Goal: Transaction & Acquisition: Purchase product/service

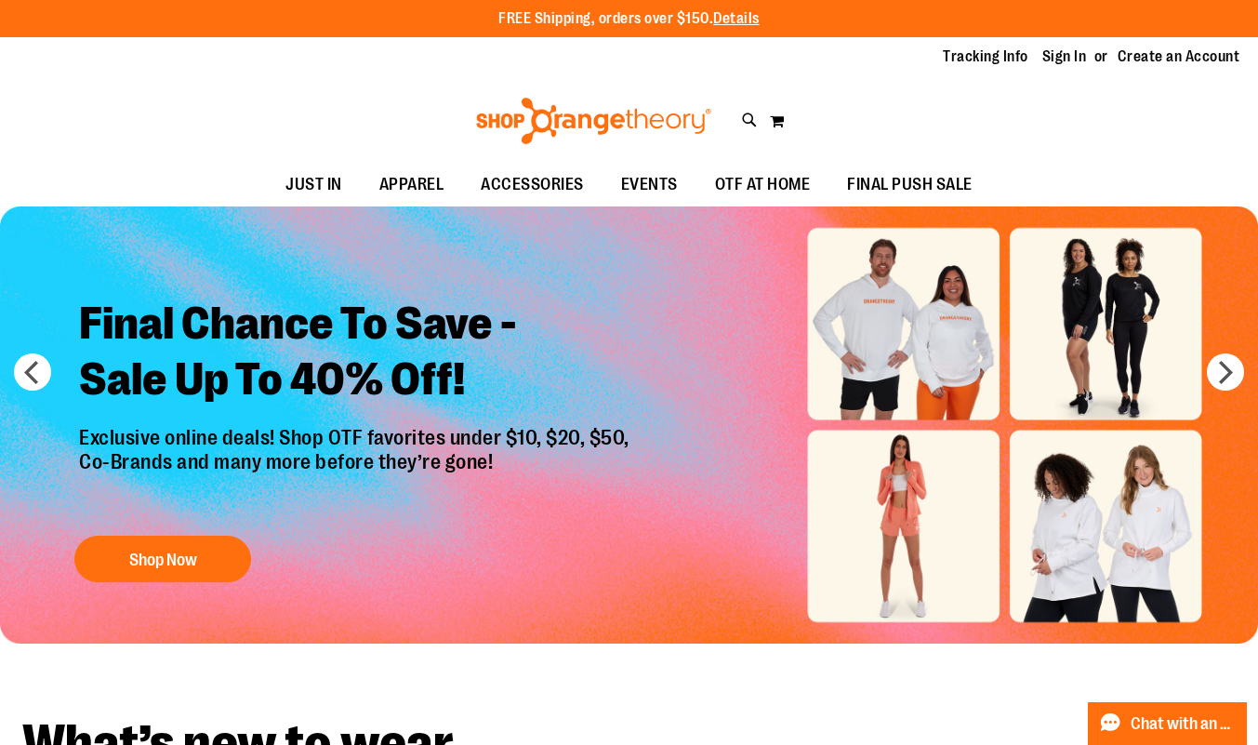
type input "**********"
click at [1055, 62] on link "Sign In" at bounding box center [1065, 57] width 45 height 20
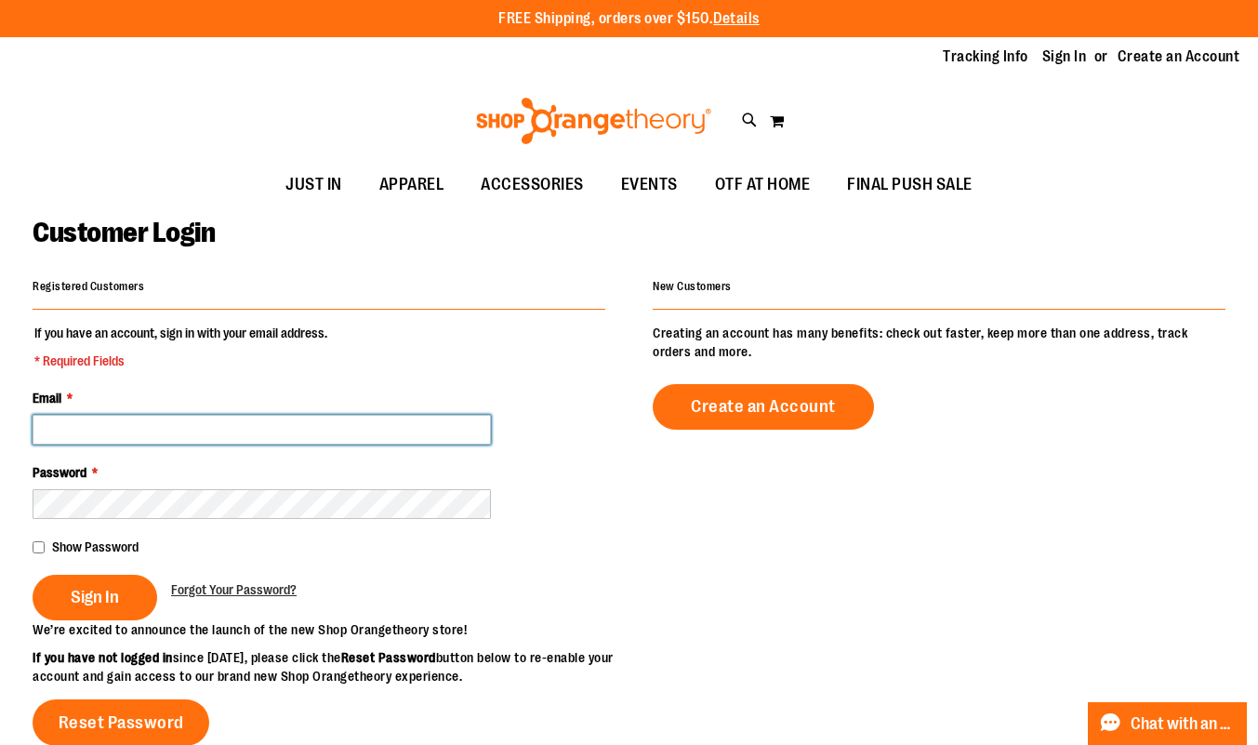
type input "**********"
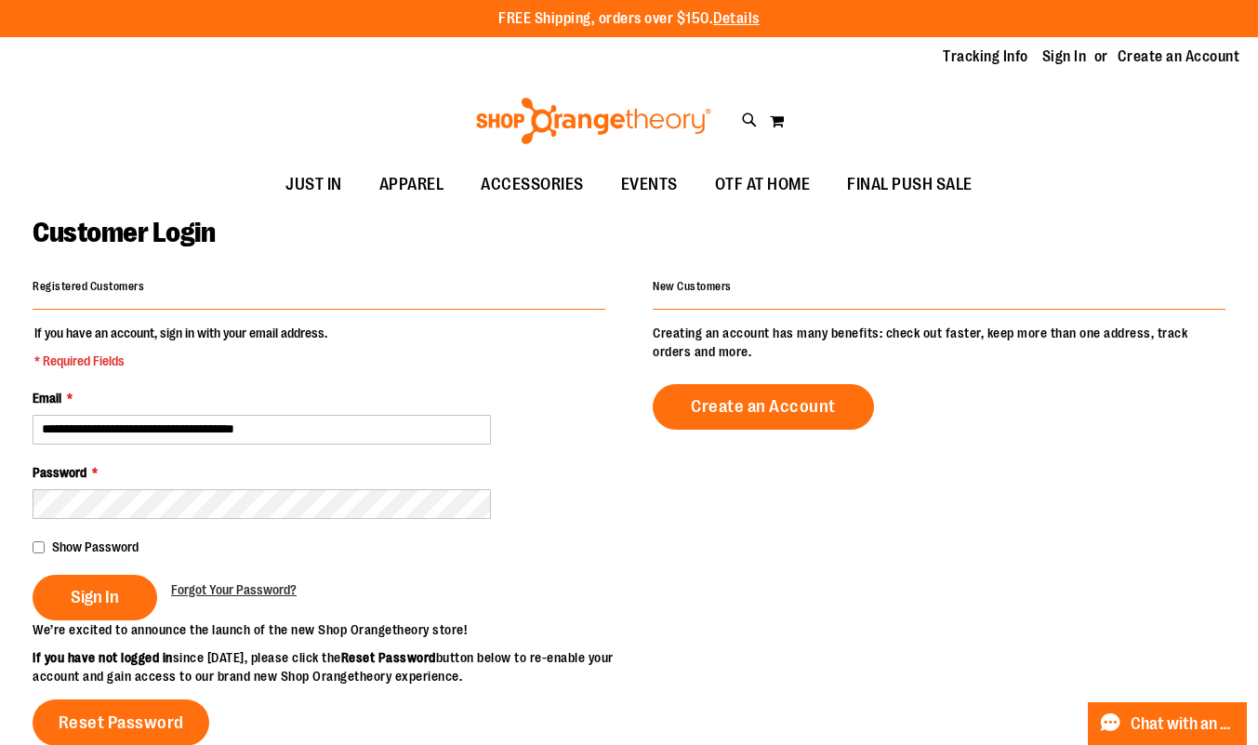
type input "**********"
click at [94, 600] on span "Sign In" at bounding box center [95, 597] width 48 height 20
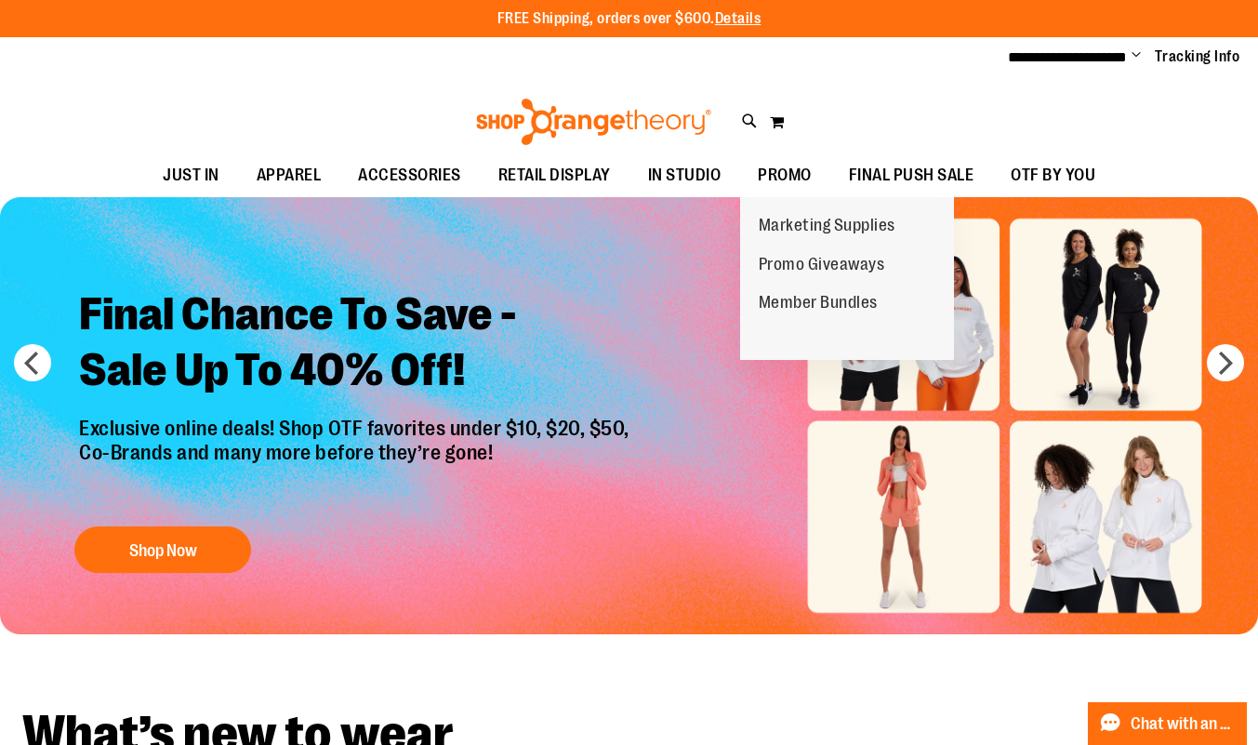
type input "**********"
click at [779, 168] on span "PROMO" at bounding box center [785, 175] width 54 height 42
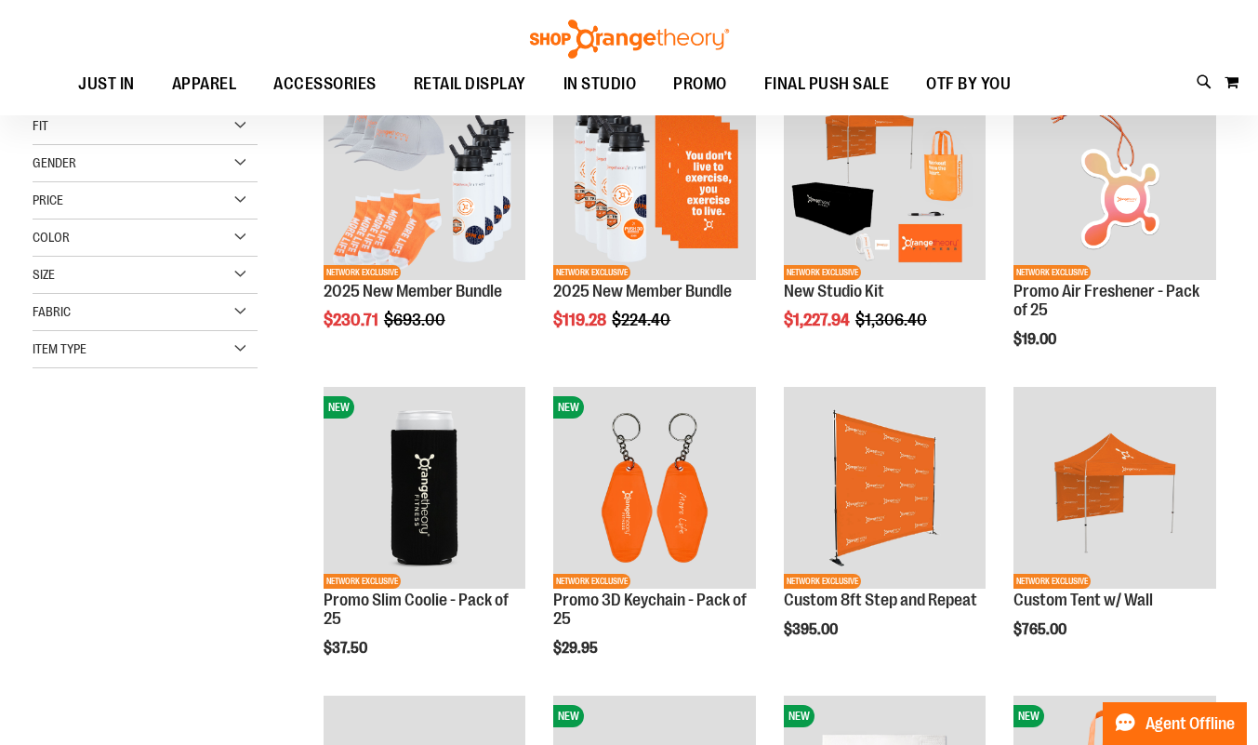
scroll to position [189, 0]
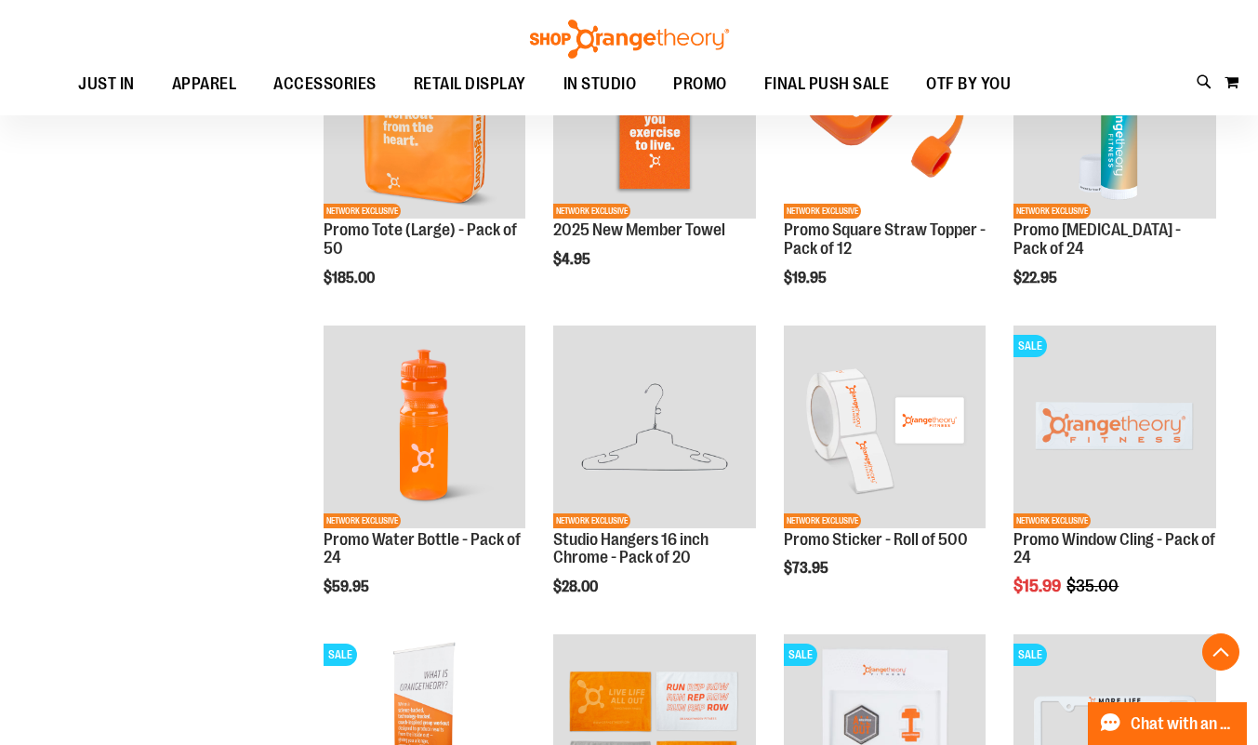
scroll to position [1085, 0]
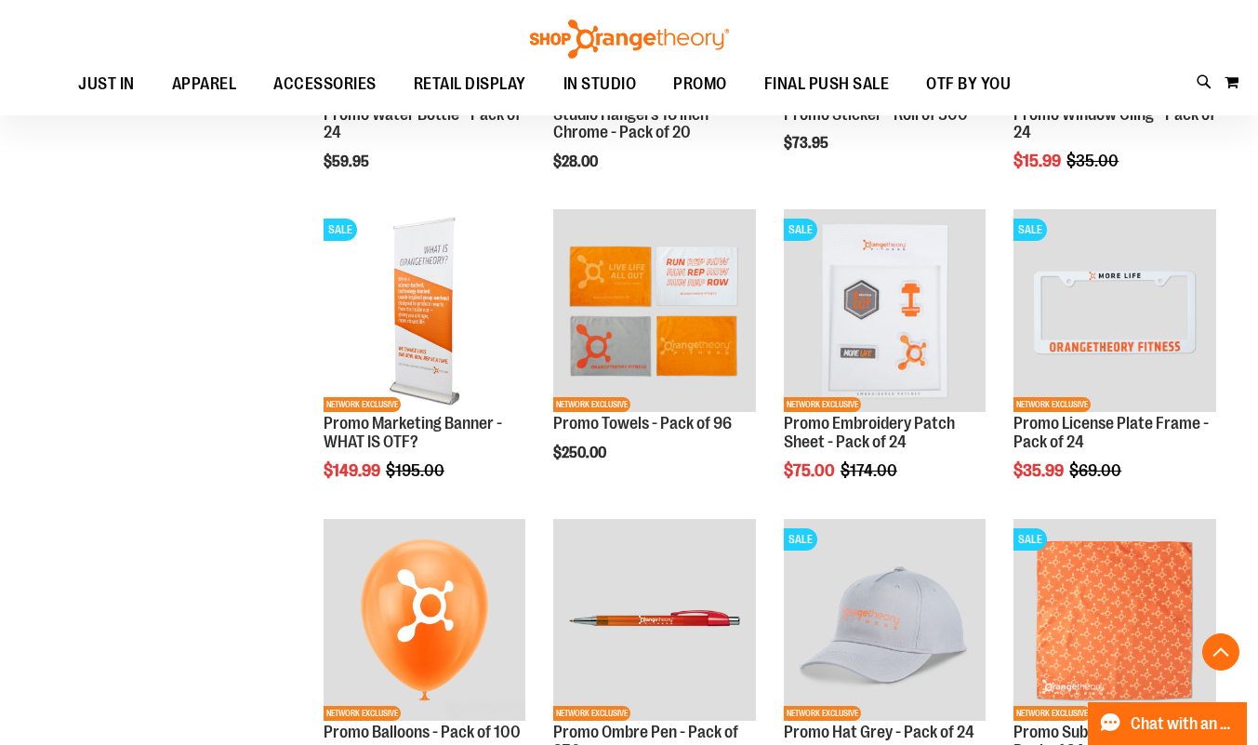
scroll to position [1508, 0]
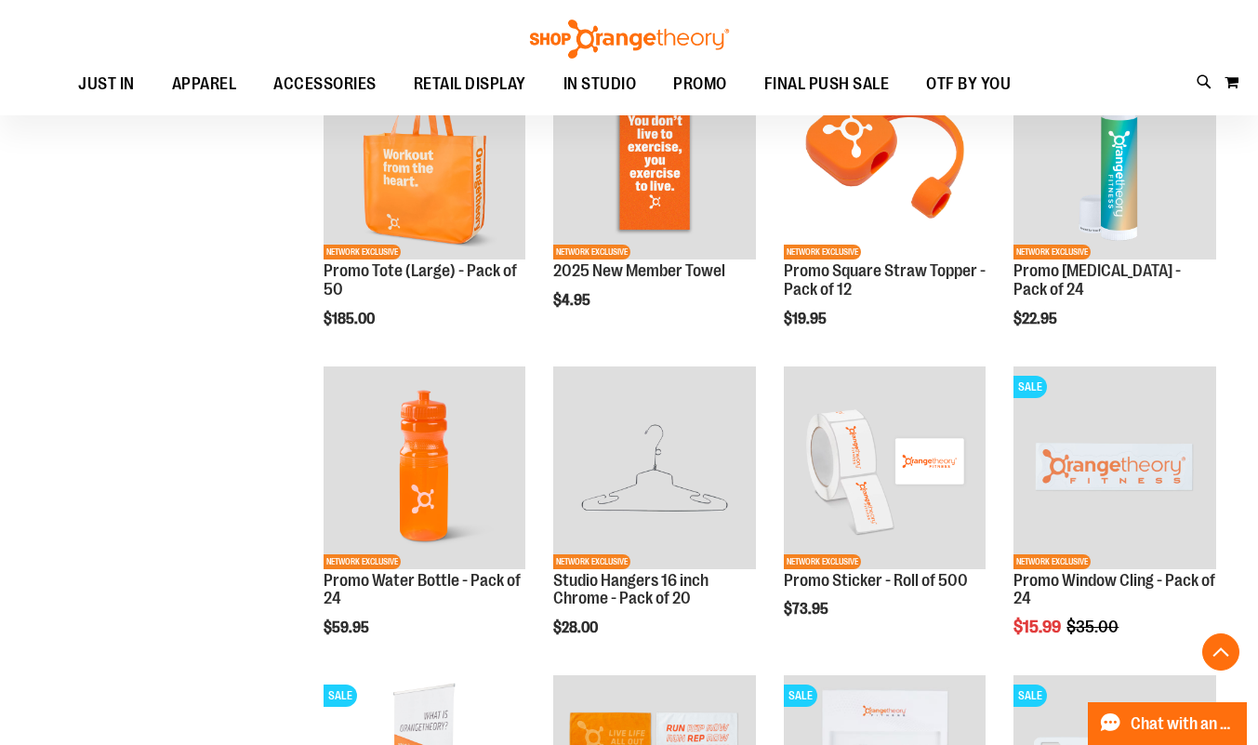
scroll to position [1043, 0]
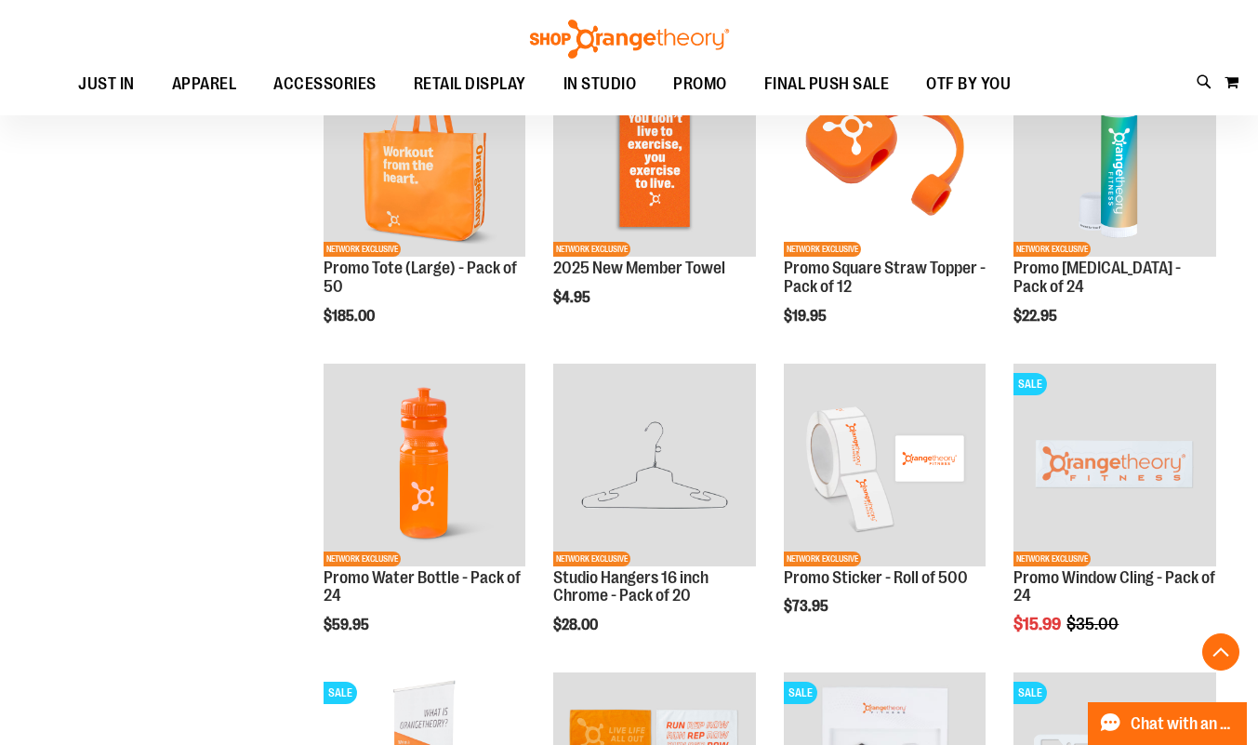
scroll to position [1047, 0]
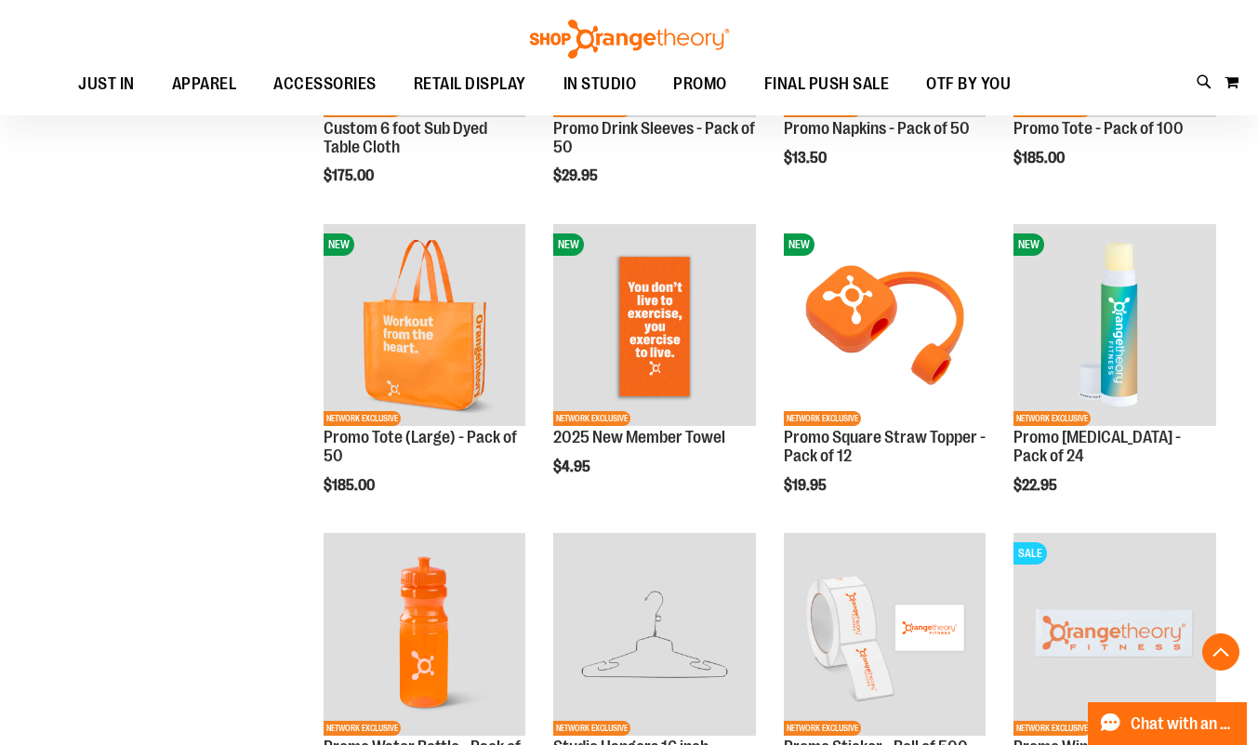
scroll to position [878, 0]
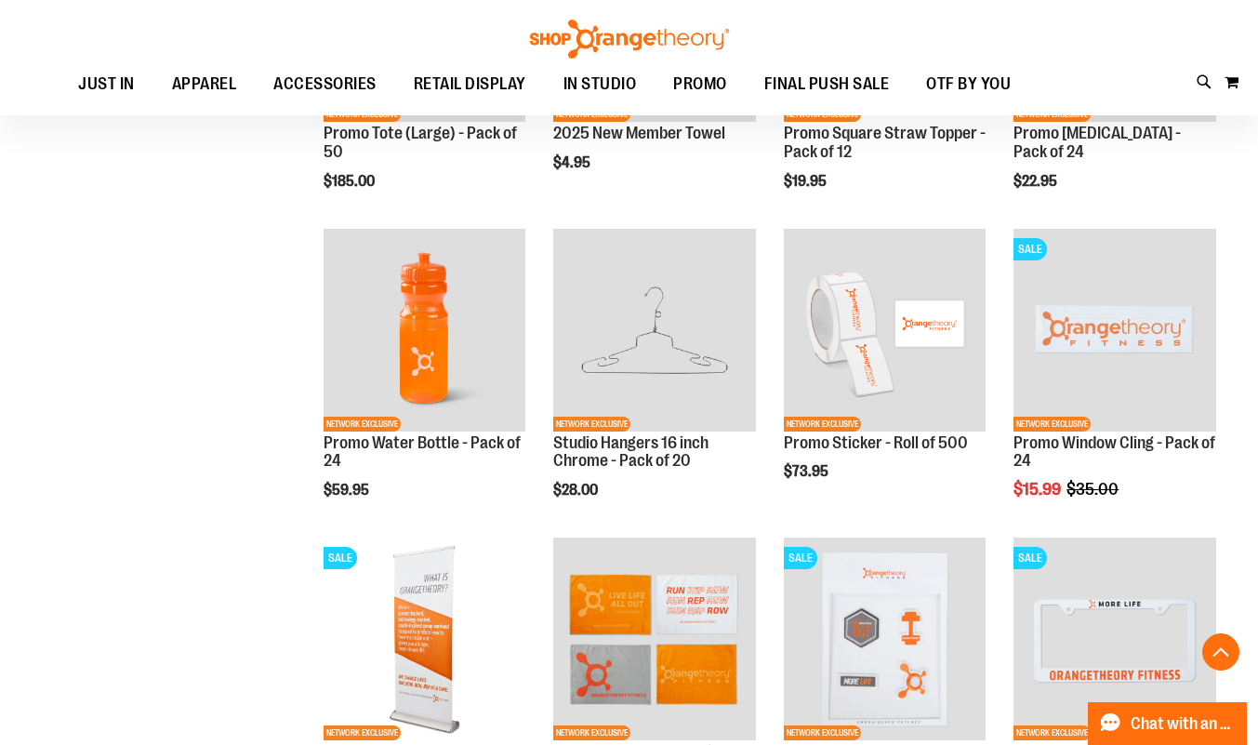
scroll to position [1182, 0]
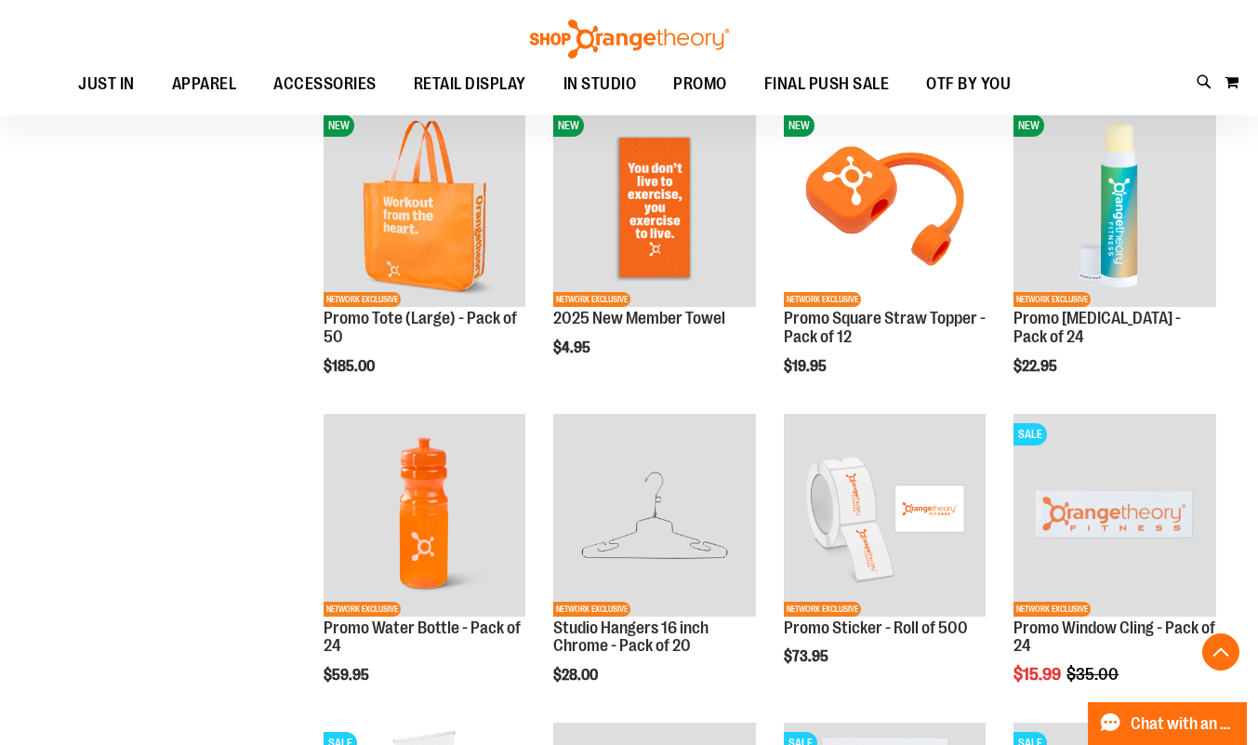
scroll to position [995, 0]
type input "**********"
click at [426, 723] on button "Add to Cart" at bounding box center [323, 746] width 205 height 47
click at [1115, 414] on button "Add to Cart" at bounding box center [1014, 437] width 205 height 47
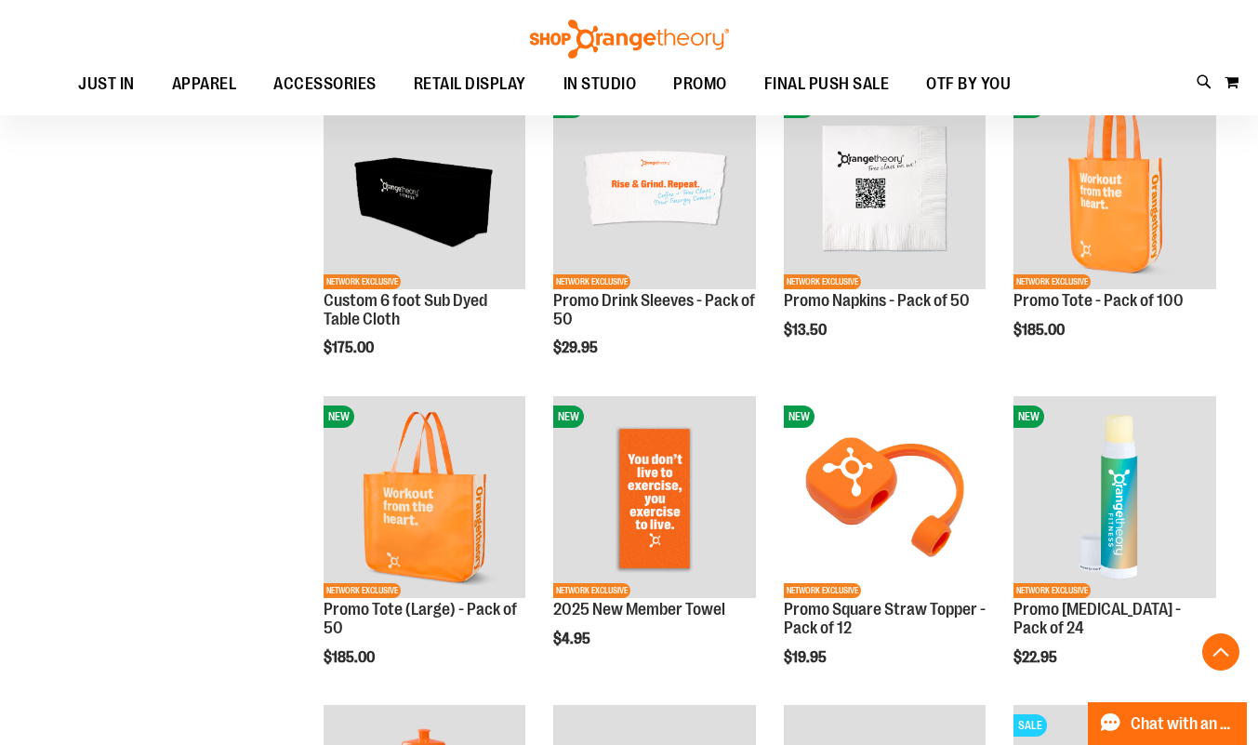
scroll to position [704, 0]
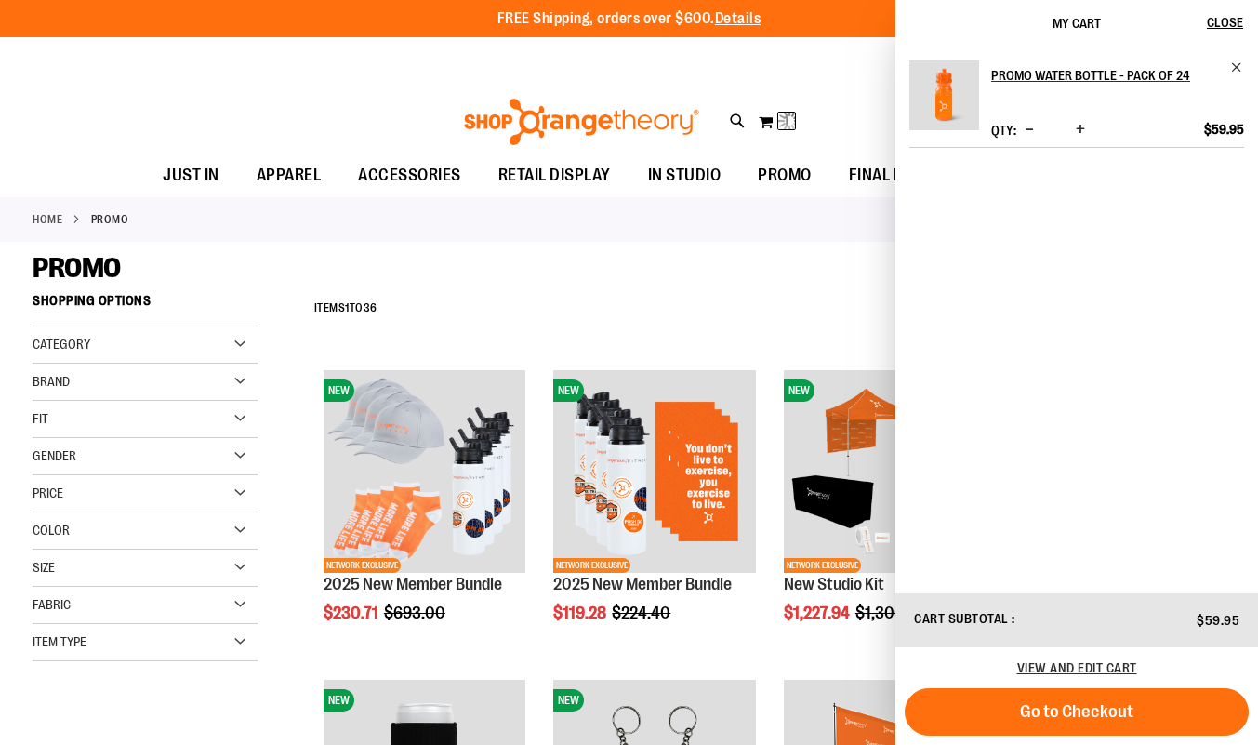
click at [20, 140] on div "Toggle Nav Search Popular Suggestions Advanced Search" at bounding box center [629, 116] width 1258 height 75
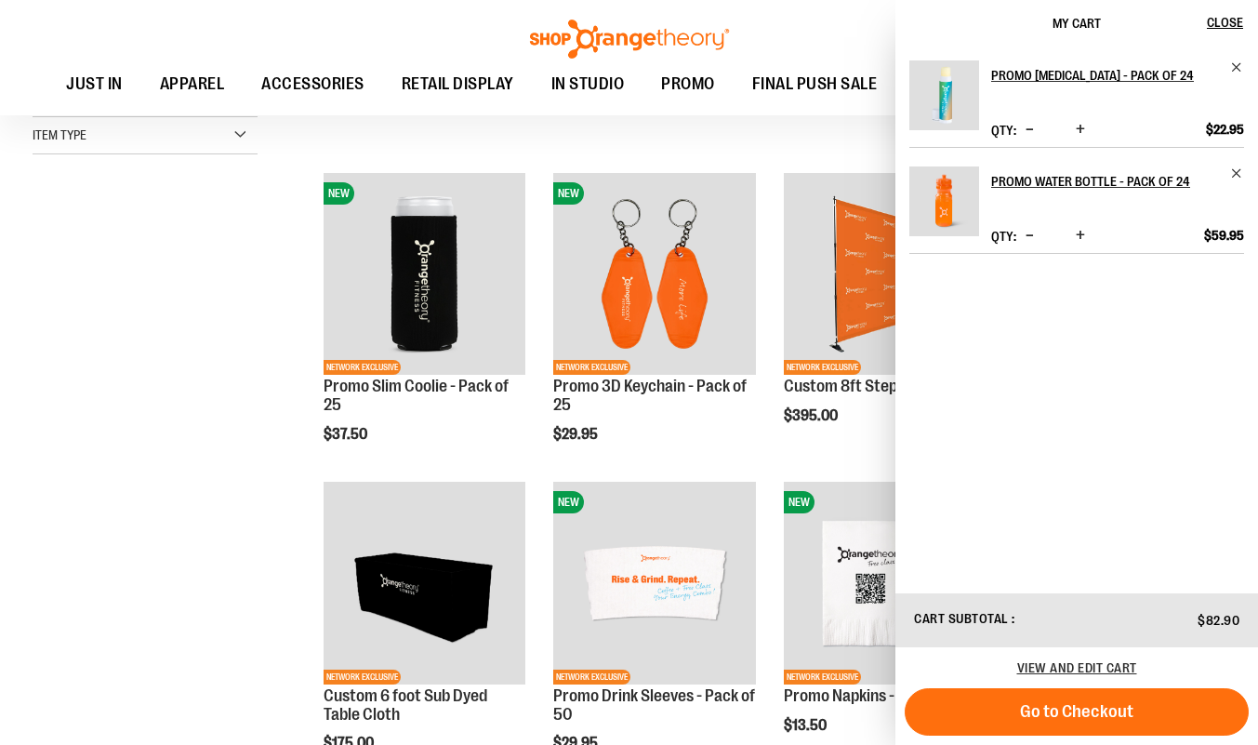
scroll to position [328, 0]
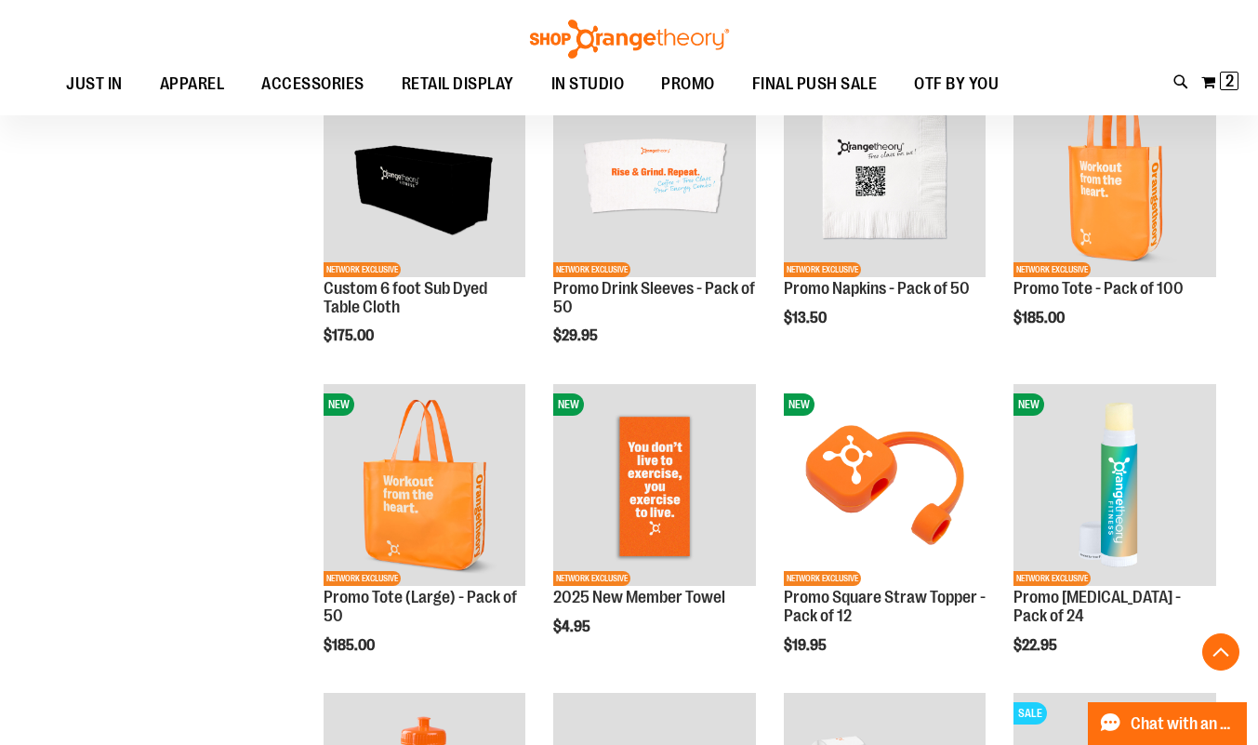
scroll to position [718, 0]
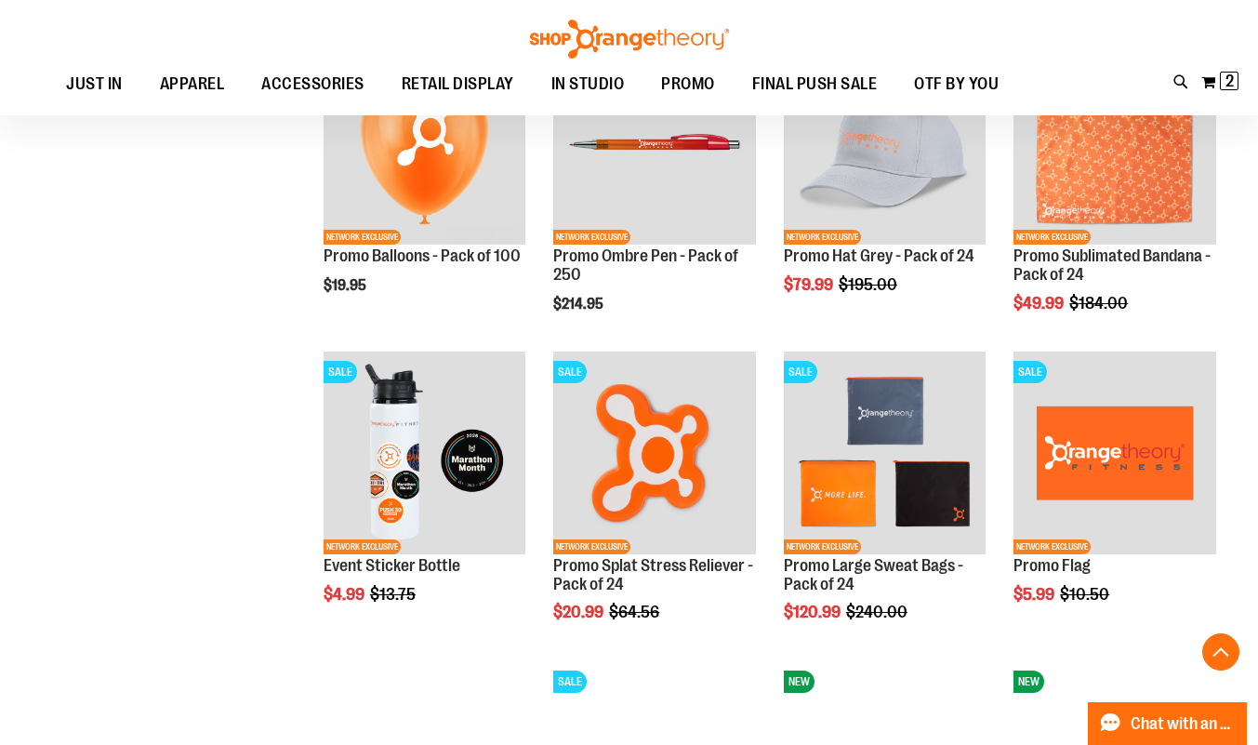
scroll to position [1987, 0]
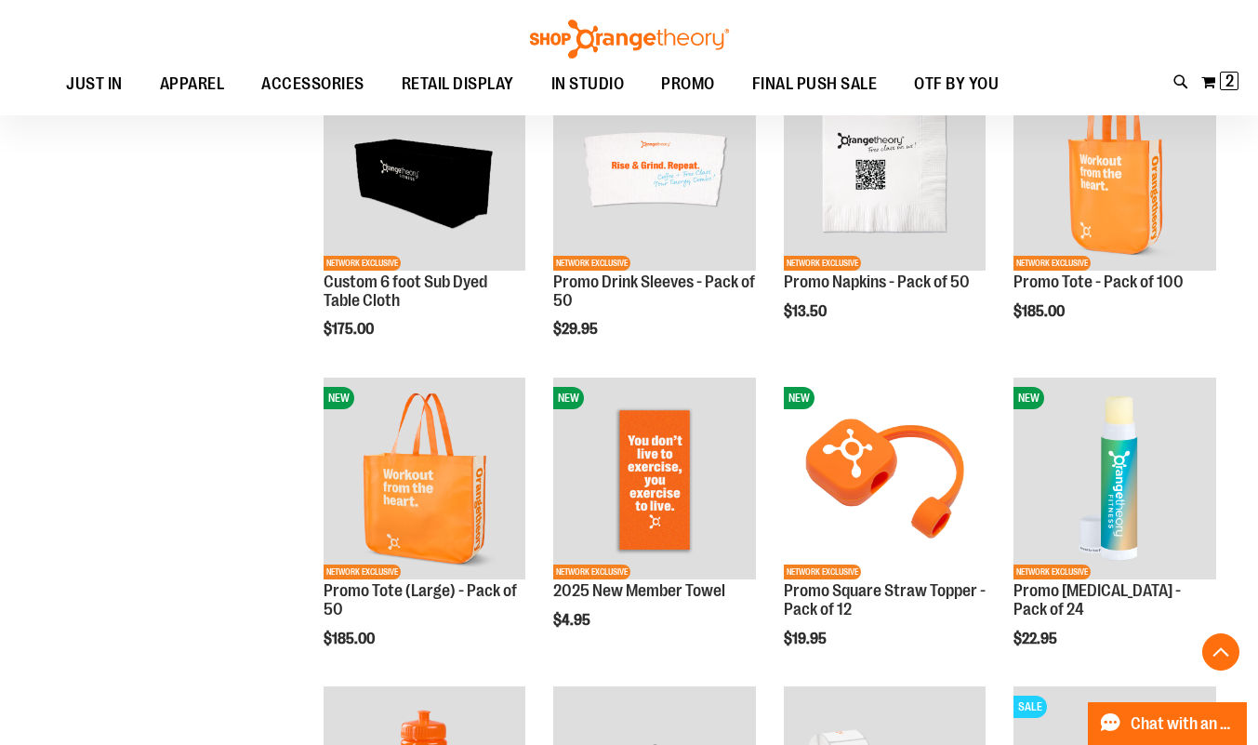
scroll to position [732, 0]
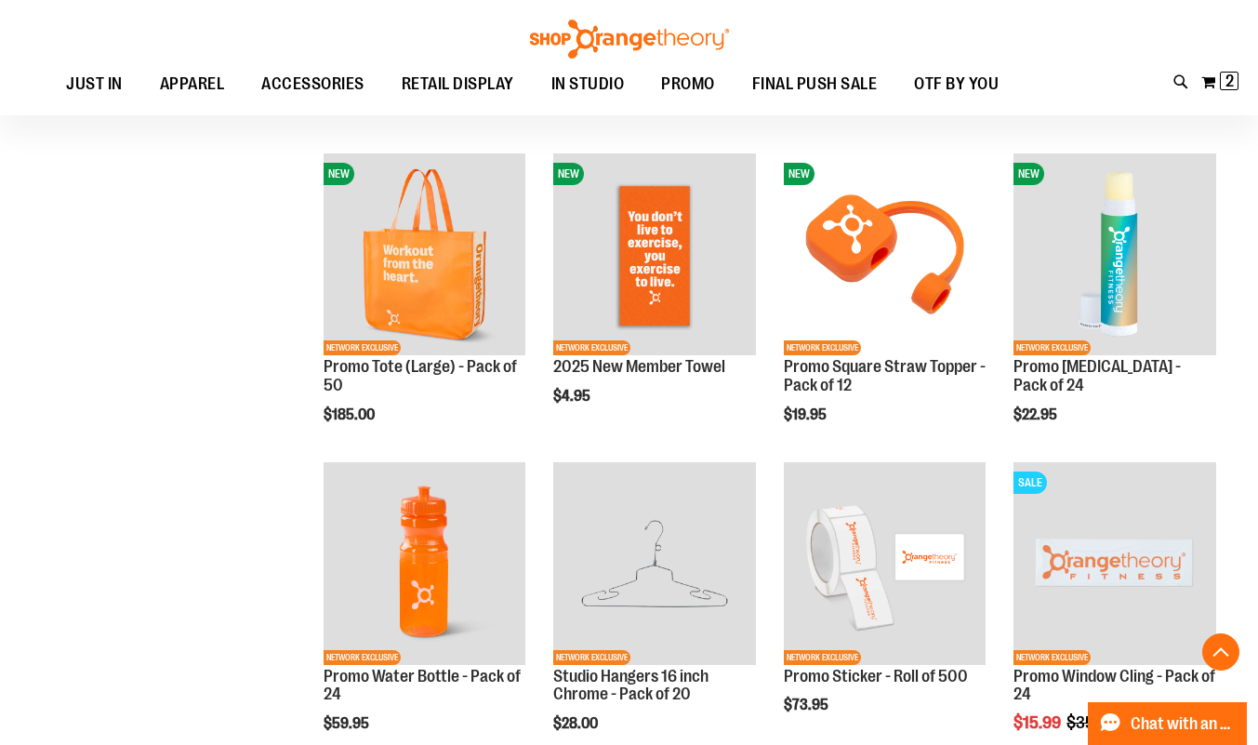
scroll to position [907, 0]
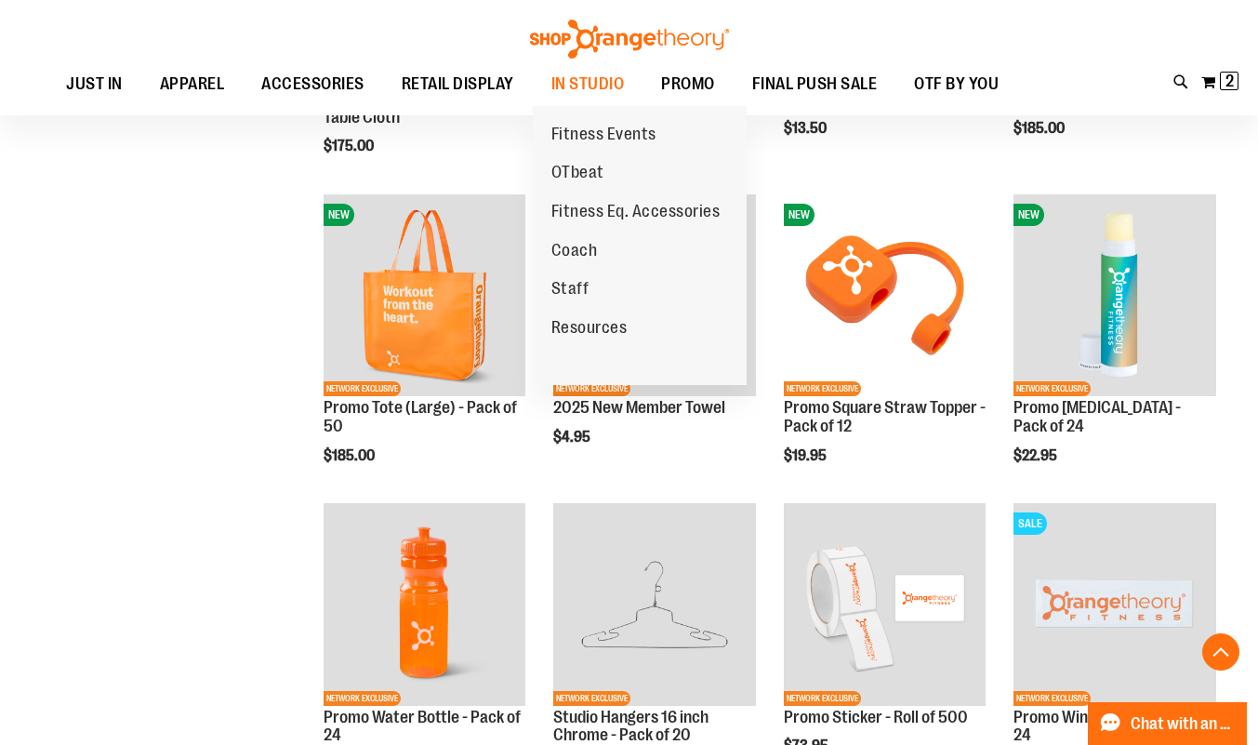
click at [579, 254] on span "Coach" at bounding box center [575, 252] width 47 height 23
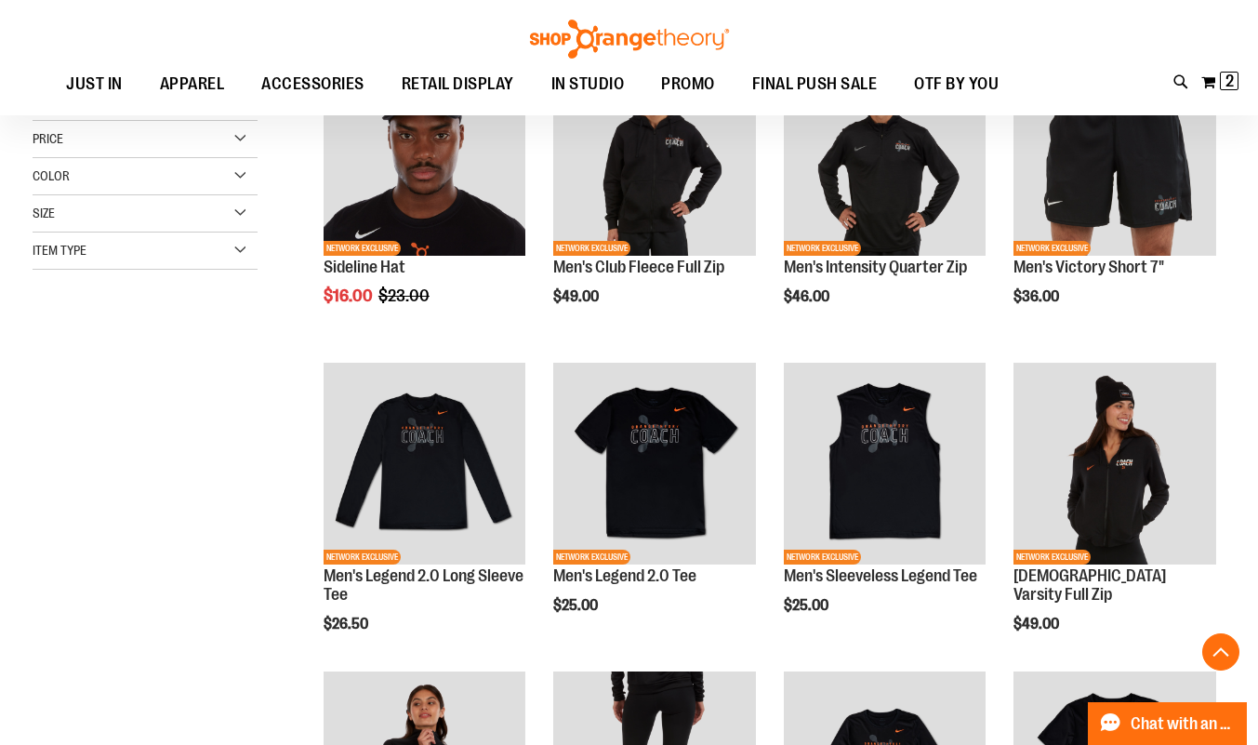
scroll to position [316, 0]
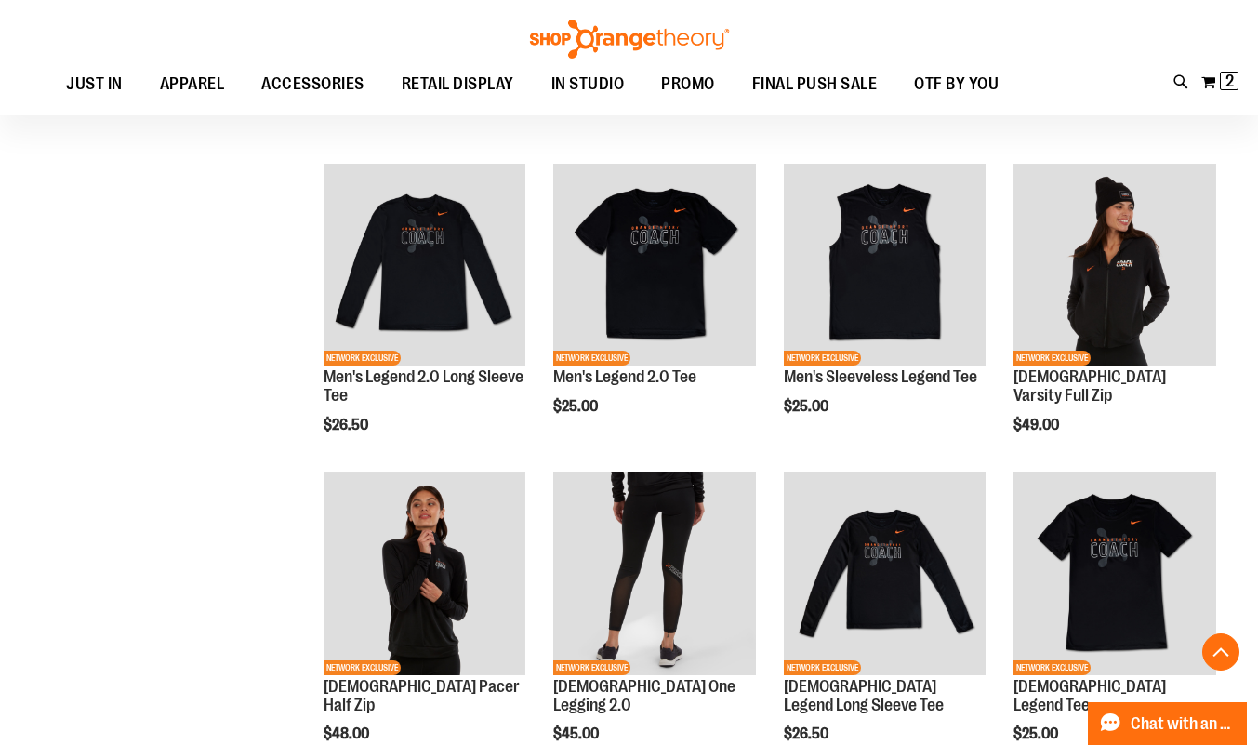
scroll to position [506, 0]
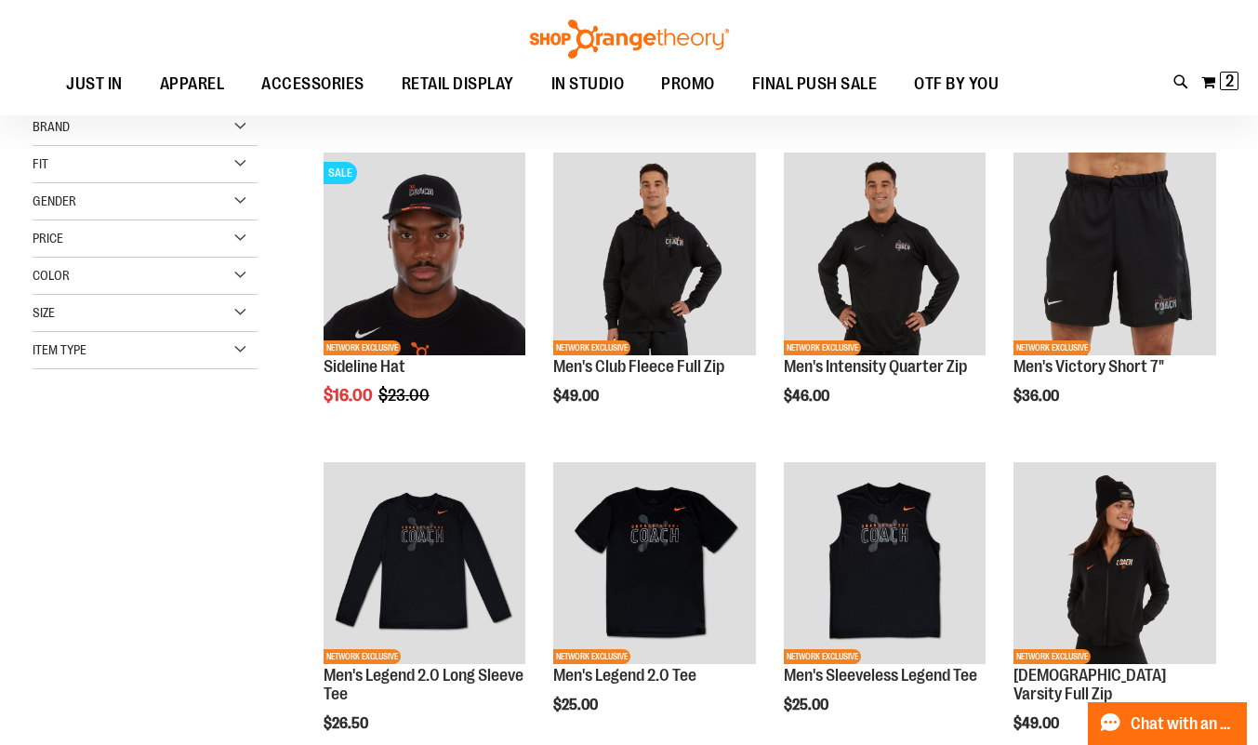
scroll to position [217, 0]
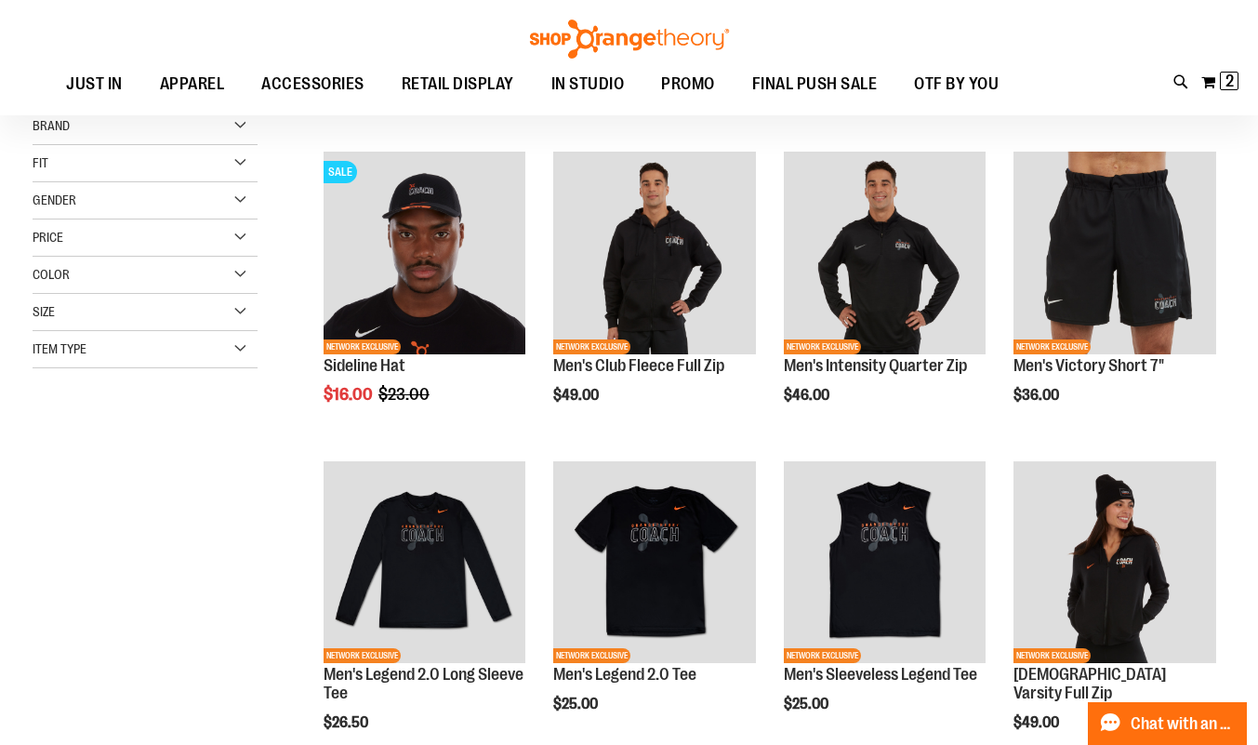
type input "**********"
click at [1201, 568] on img "product" at bounding box center [1115, 562] width 203 height 203
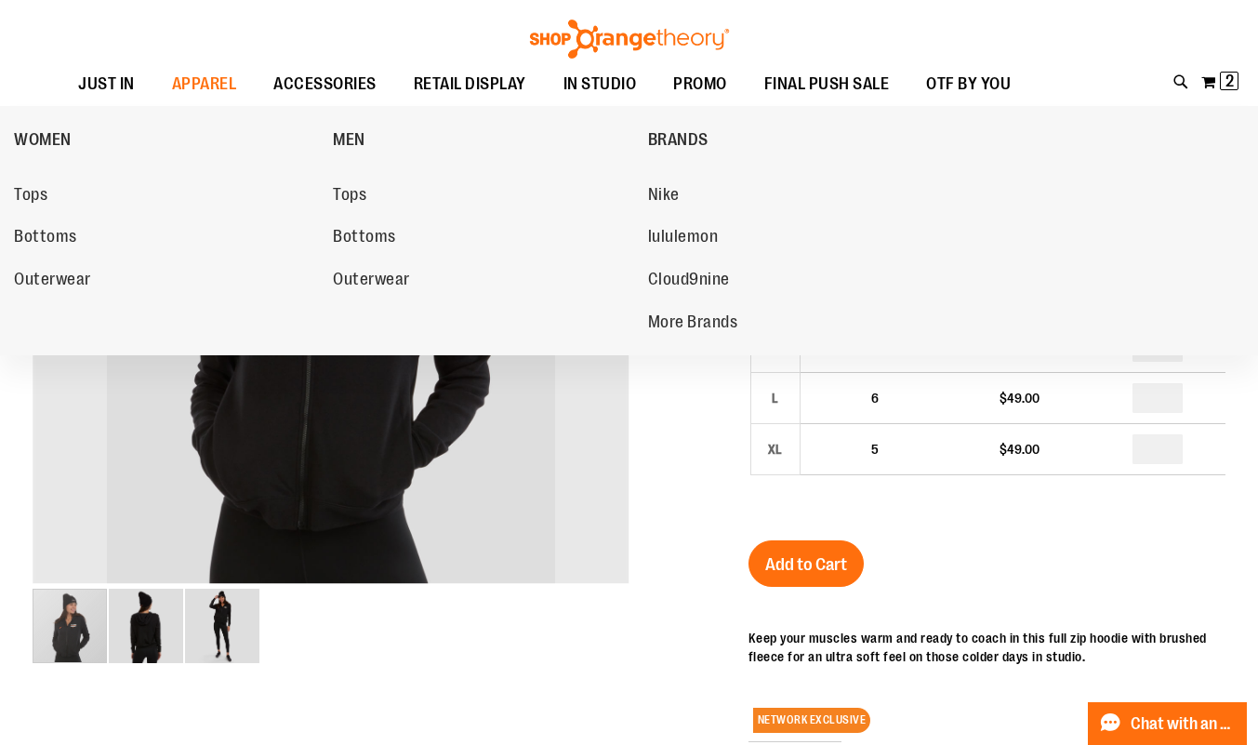
scroll to position [73, 0]
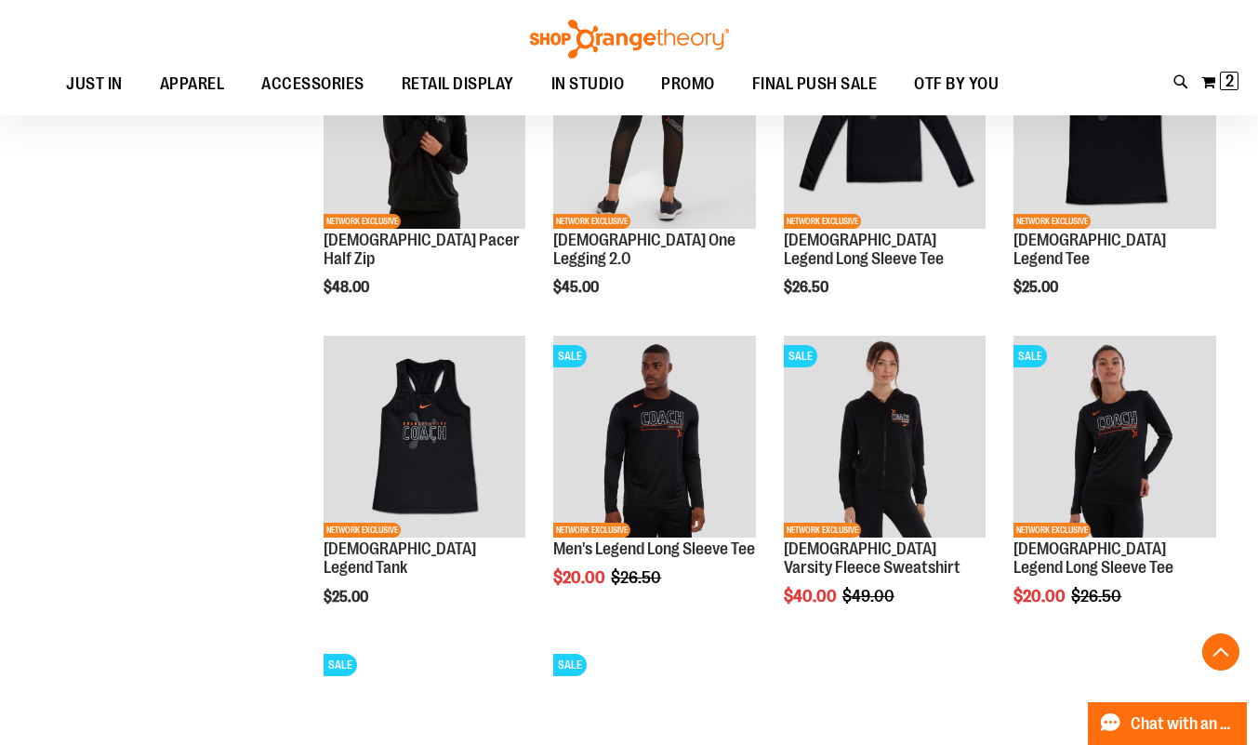
scroll to position [766, 0]
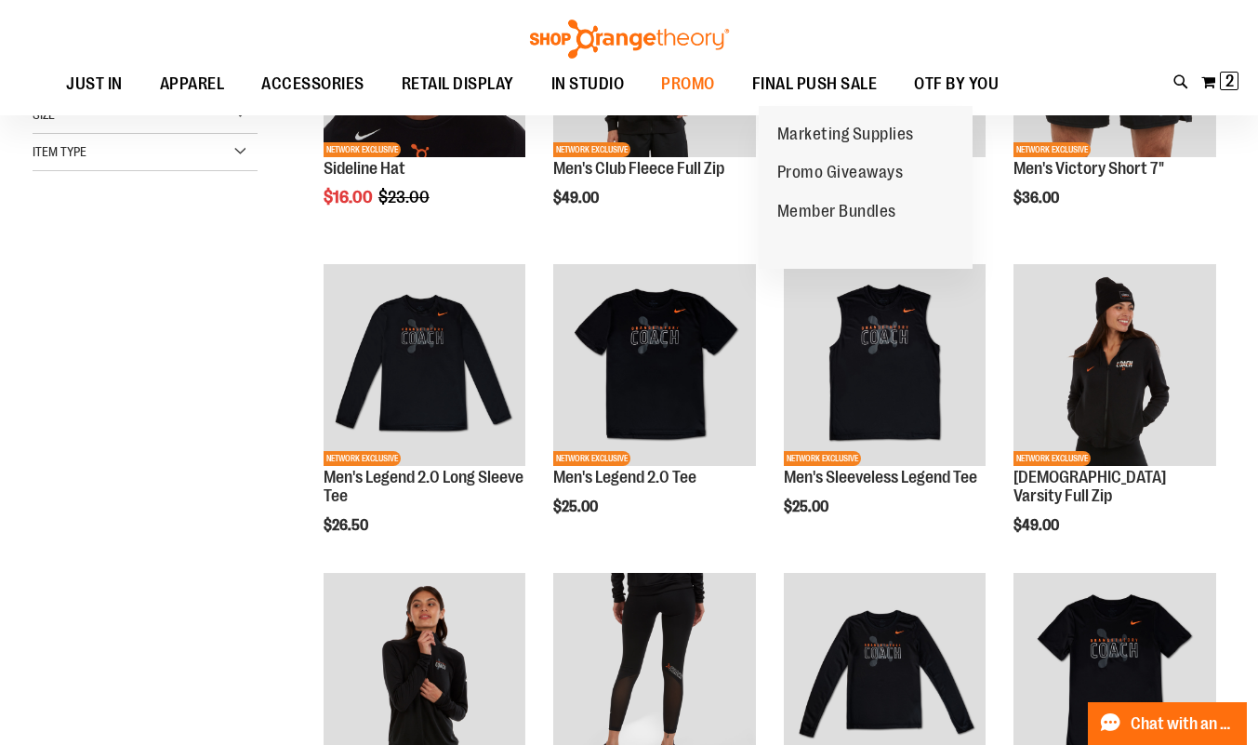
scroll to position [220, 0]
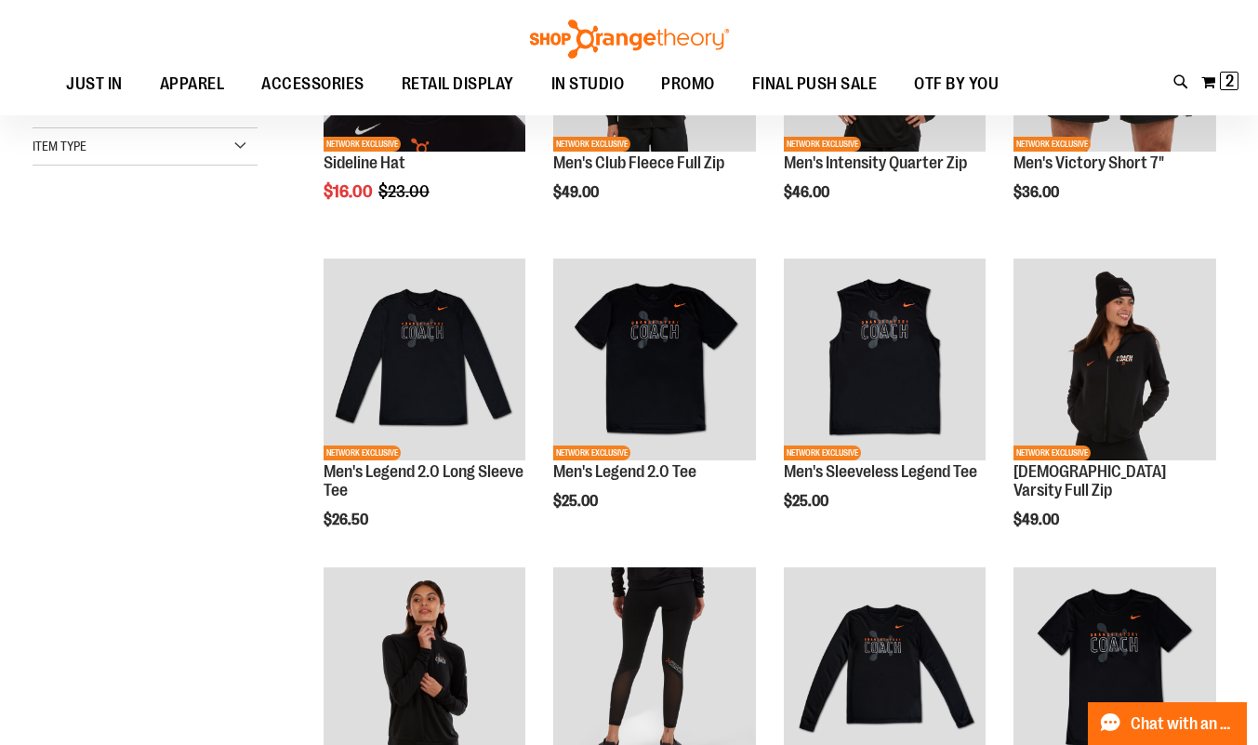
scroll to position [225, 0]
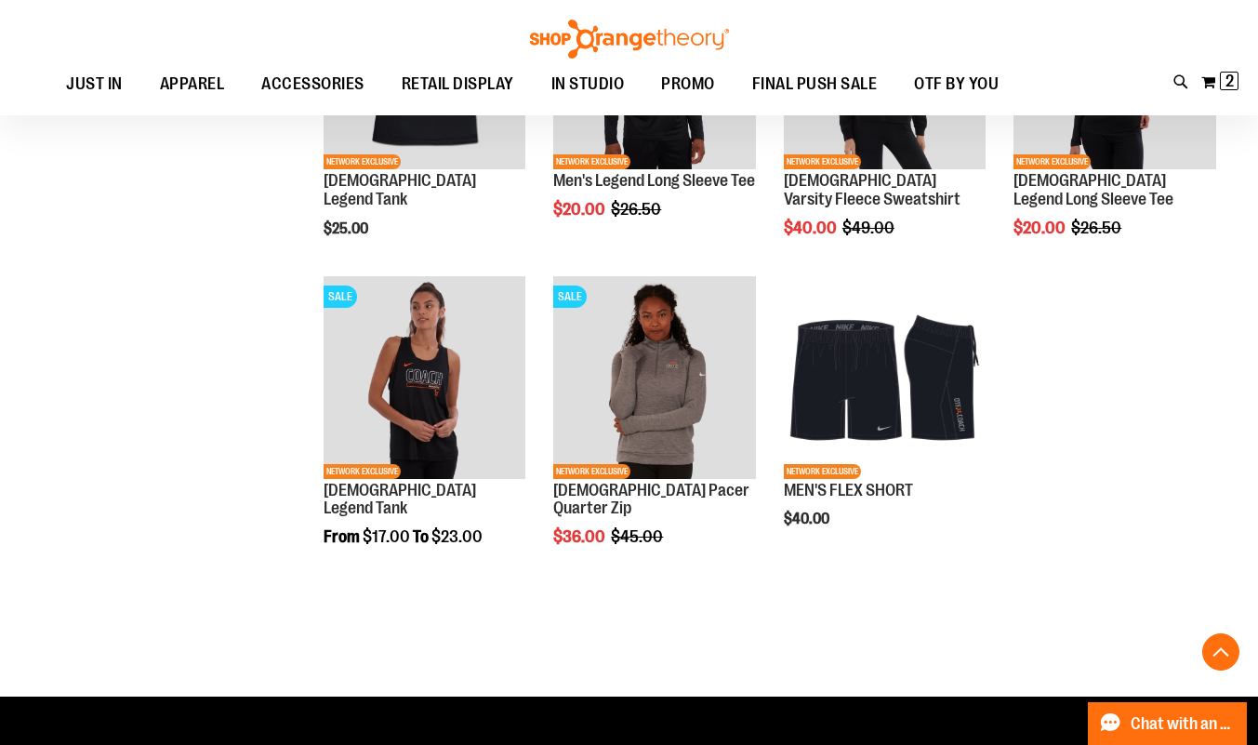
scroll to position [1135, 0]
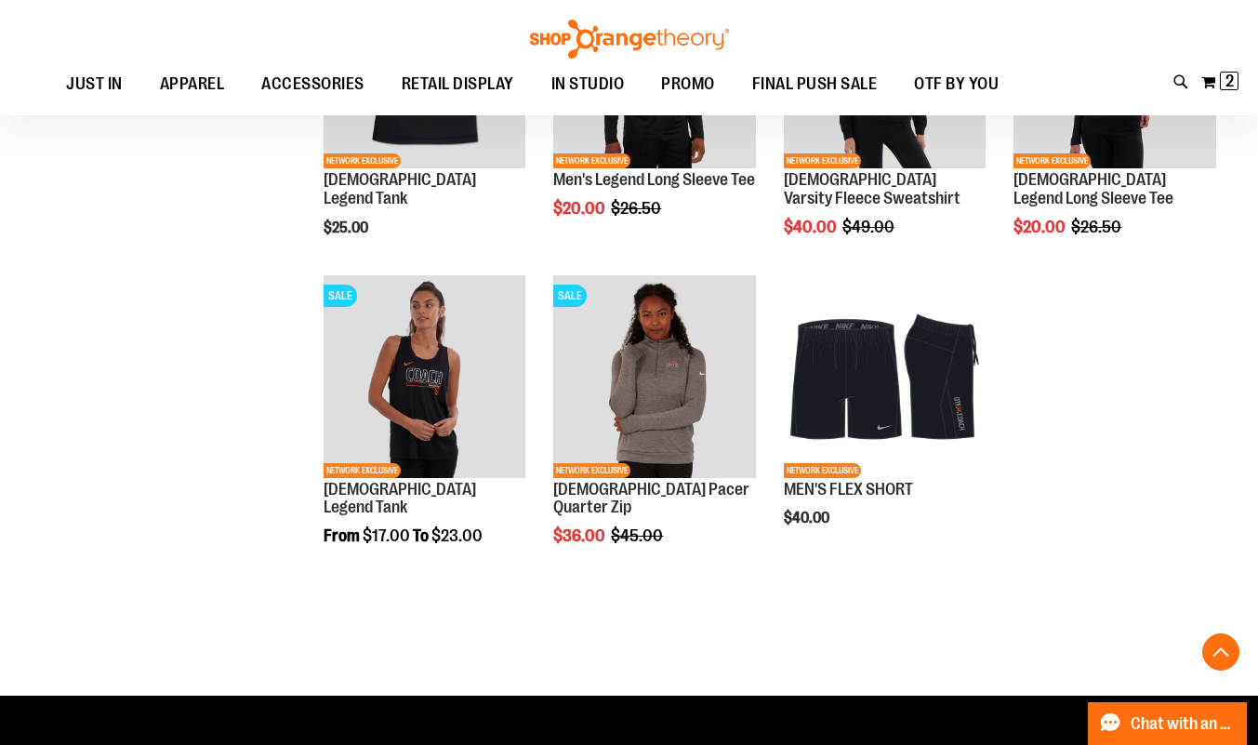
type input "**********"
click at [1214, 82] on button "My Cart 2 2 items" at bounding box center [1220, 82] width 39 height 30
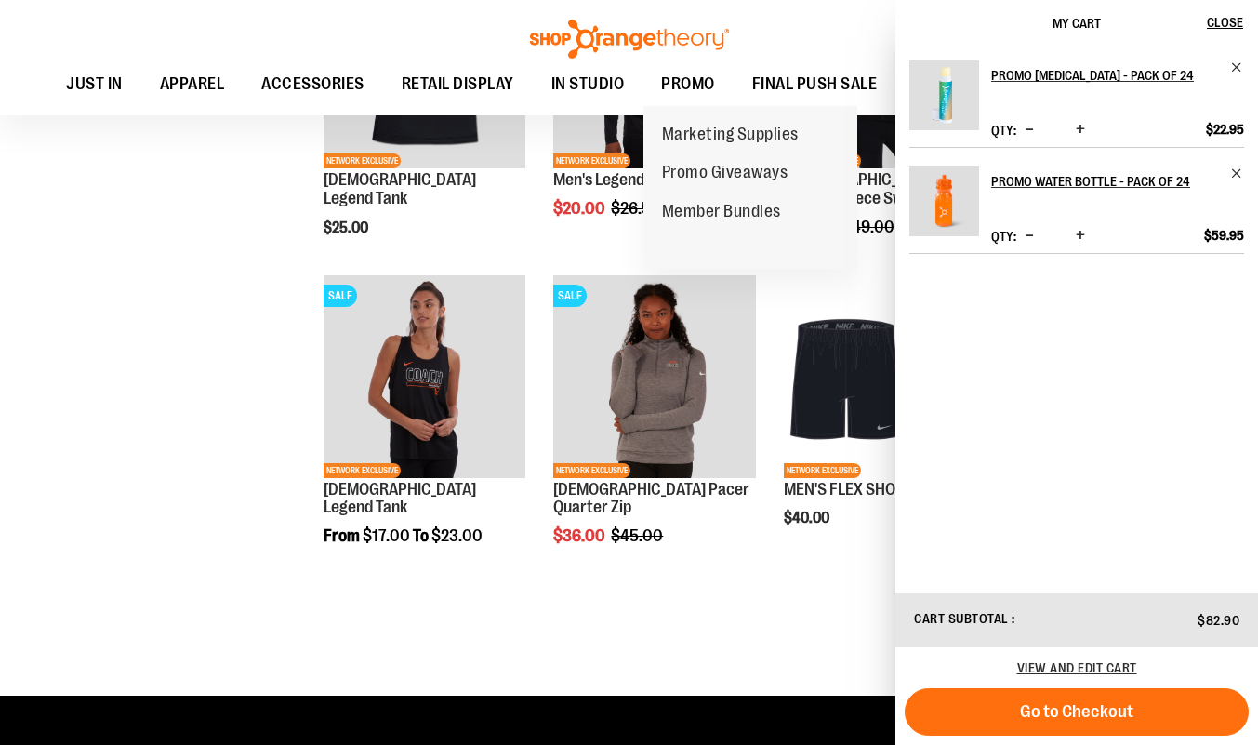
click at [662, 76] on span "PROMO" at bounding box center [688, 84] width 54 height 42
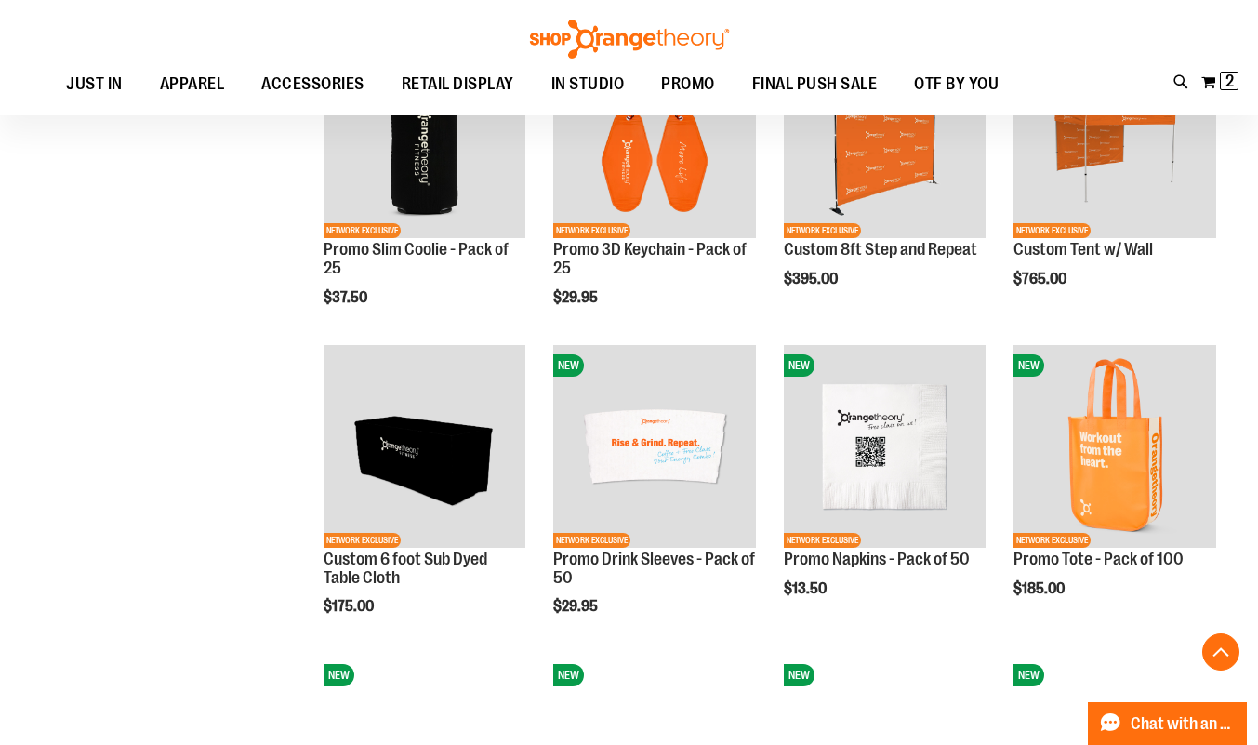
scroll to position [454, 0]
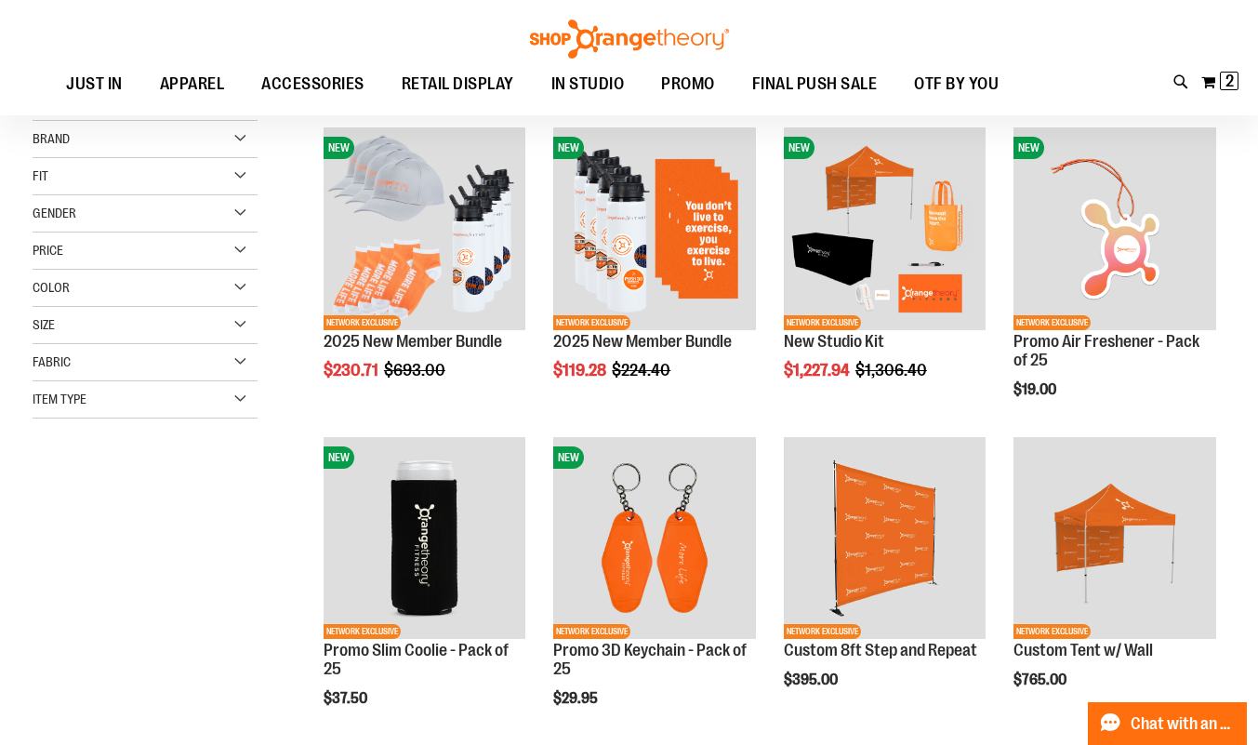
scroll to position [36, 0]
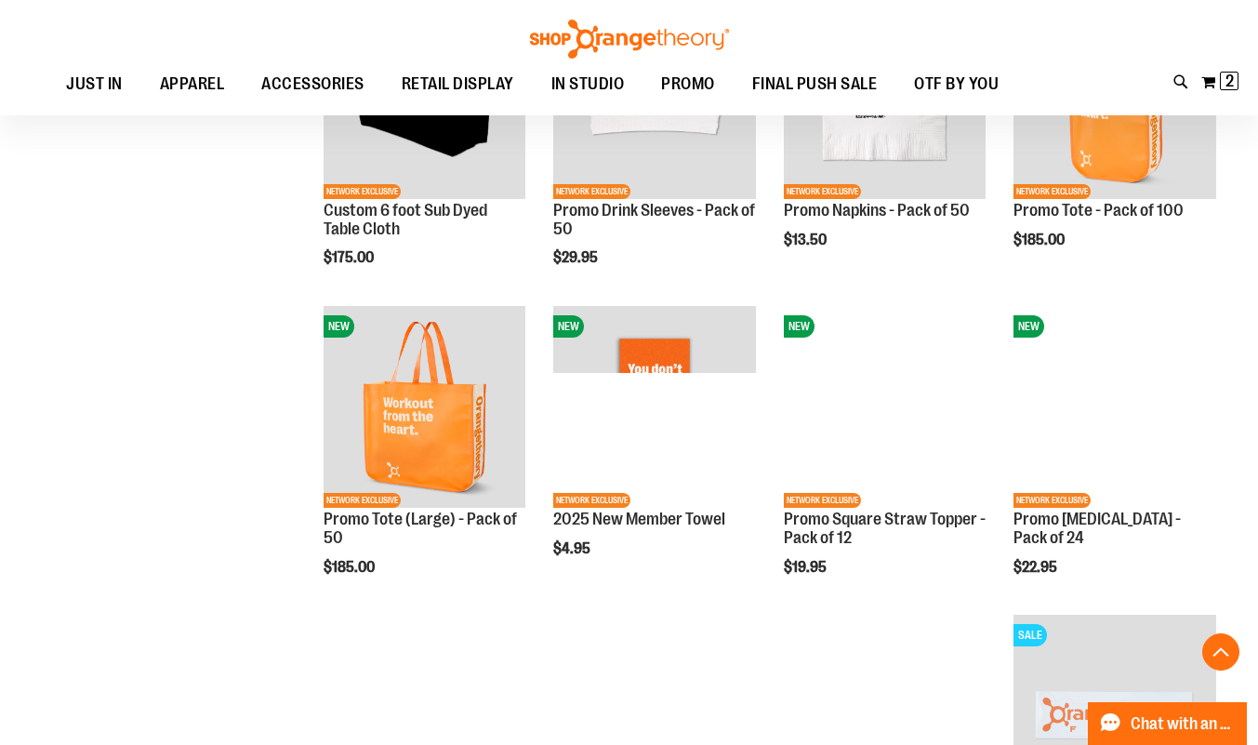
scroll to position [796, 0]
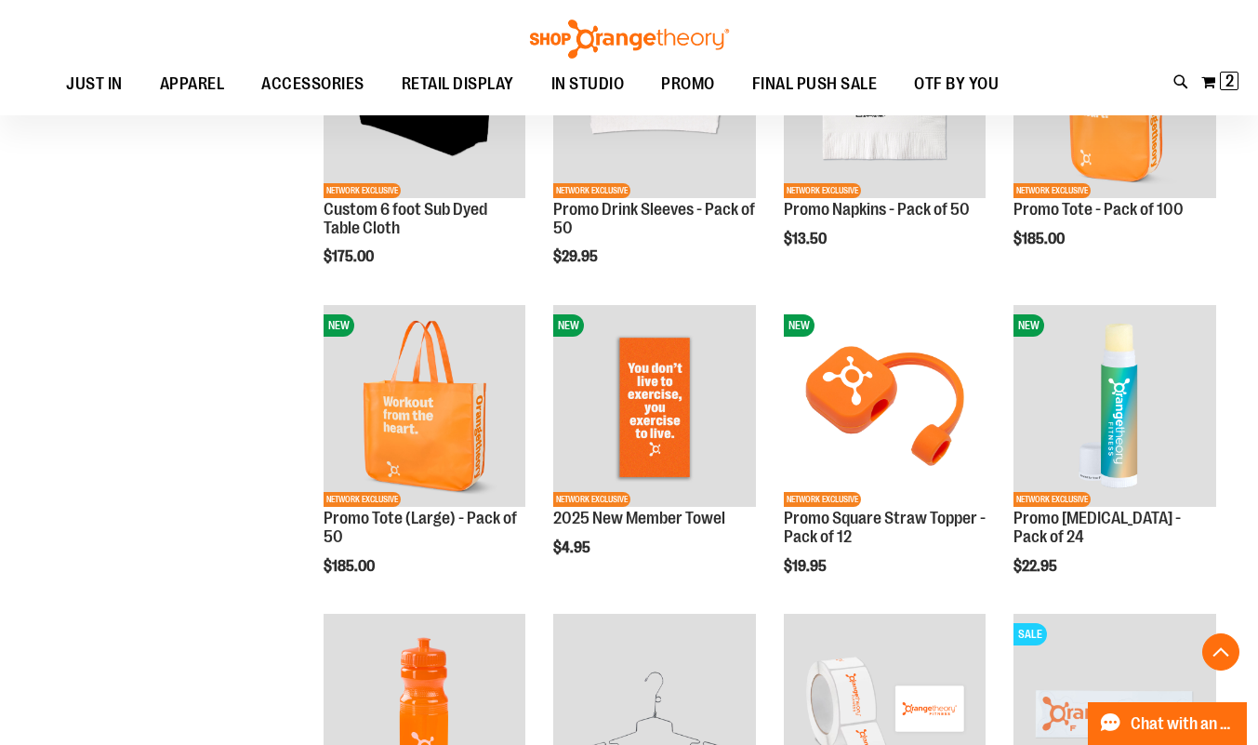
type input "**********"
click at [659, 363] on img "product" at bounding box center [654, 406] width 203 height 203
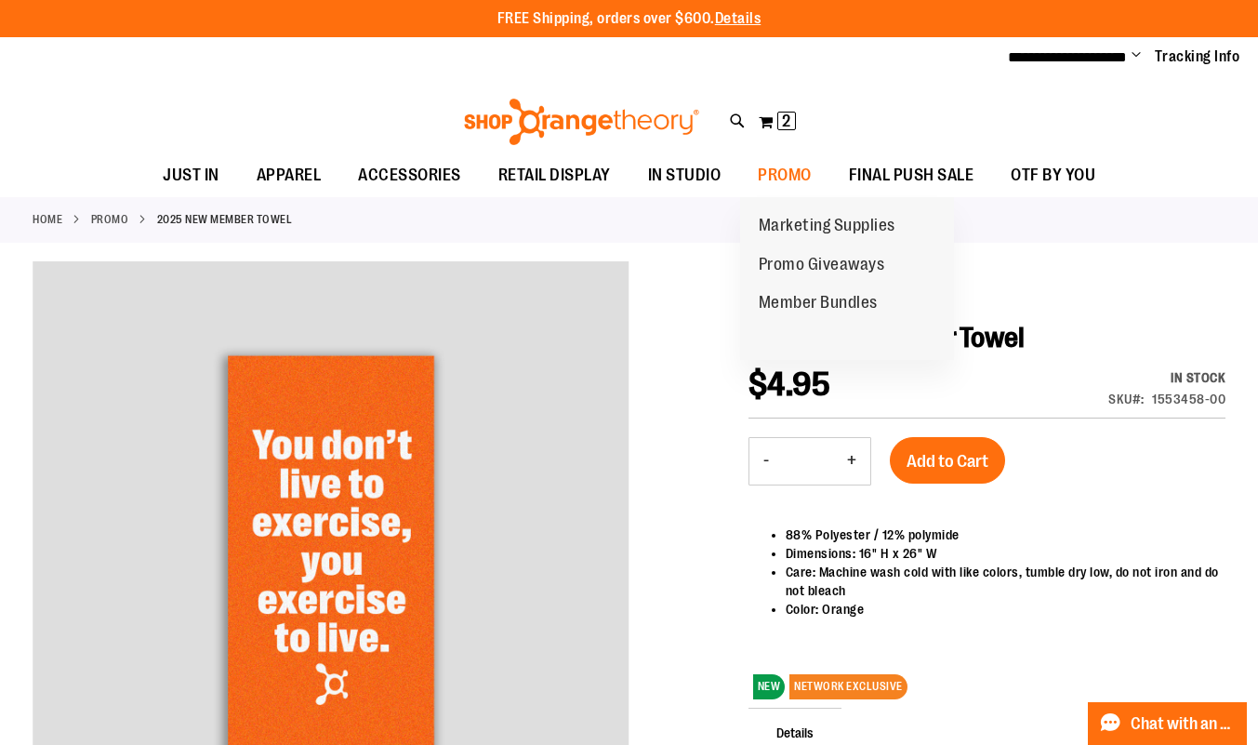
type input "**********"
click at [811, 255] on span "Promo Giveaways" at bounding box center [822, 266] width 127 height 23
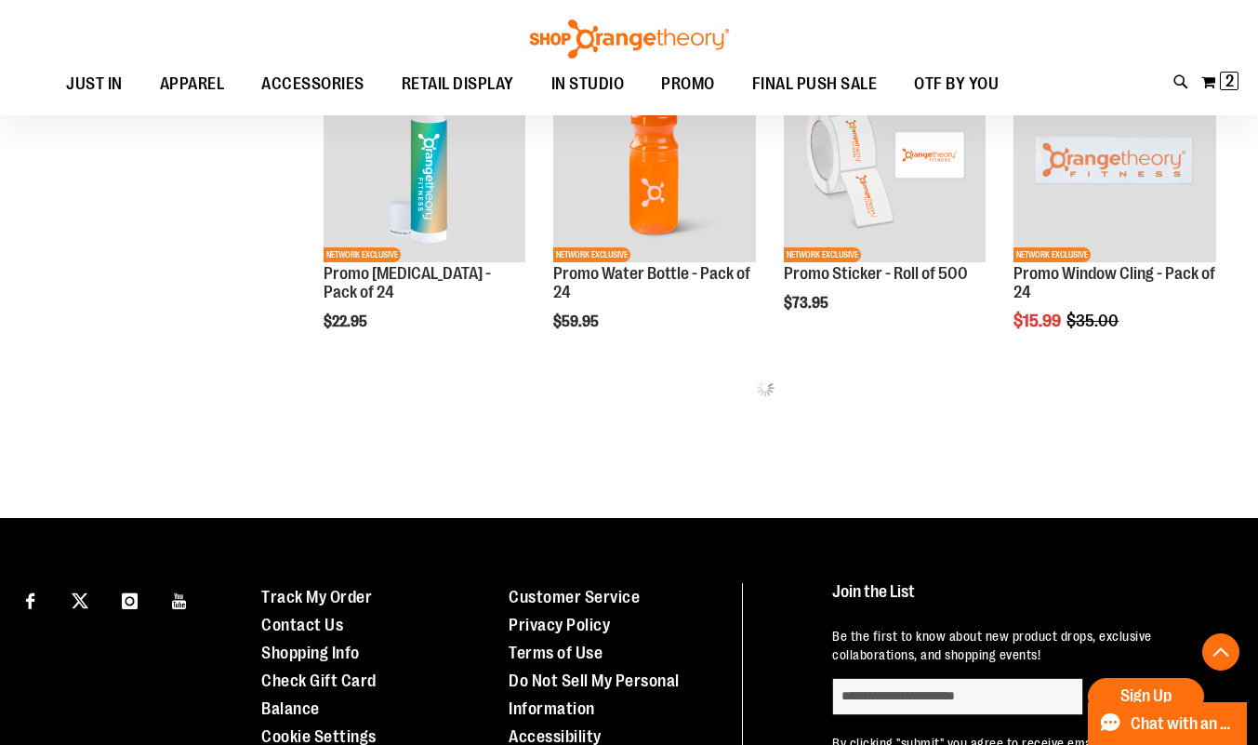
scroll to position [769, 0]
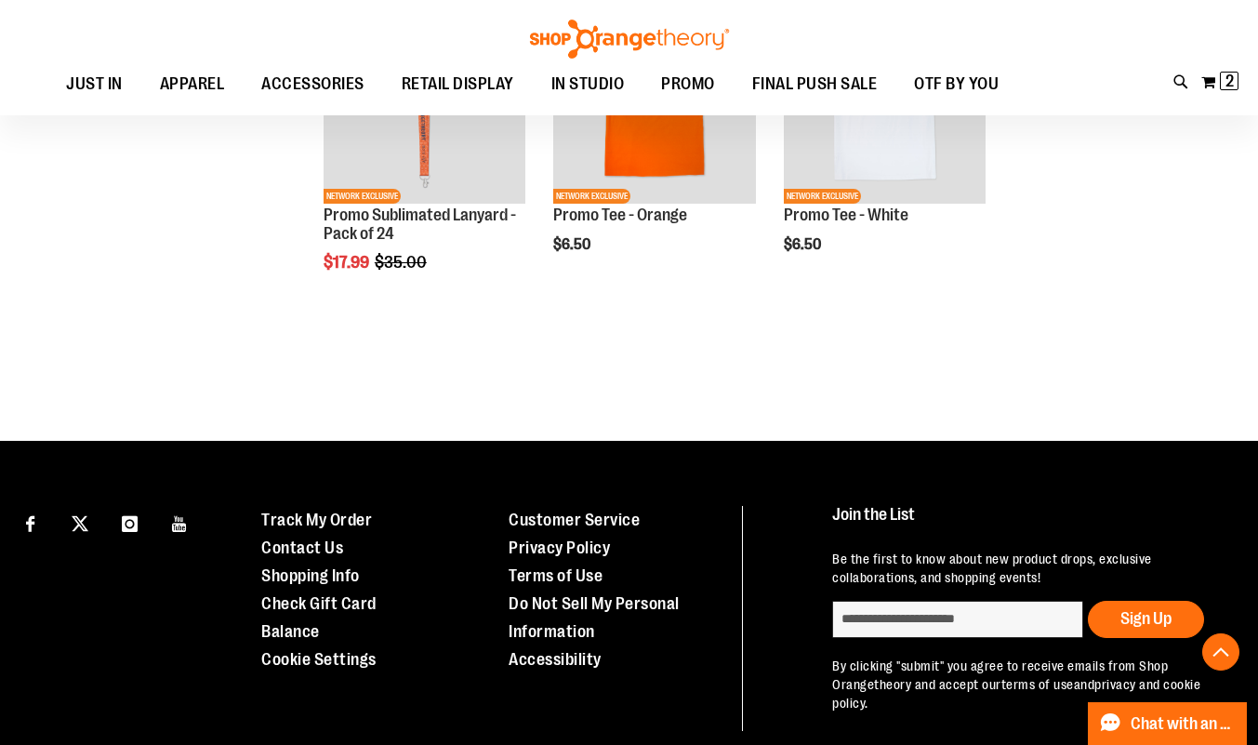
scroll to position [2138, 0]
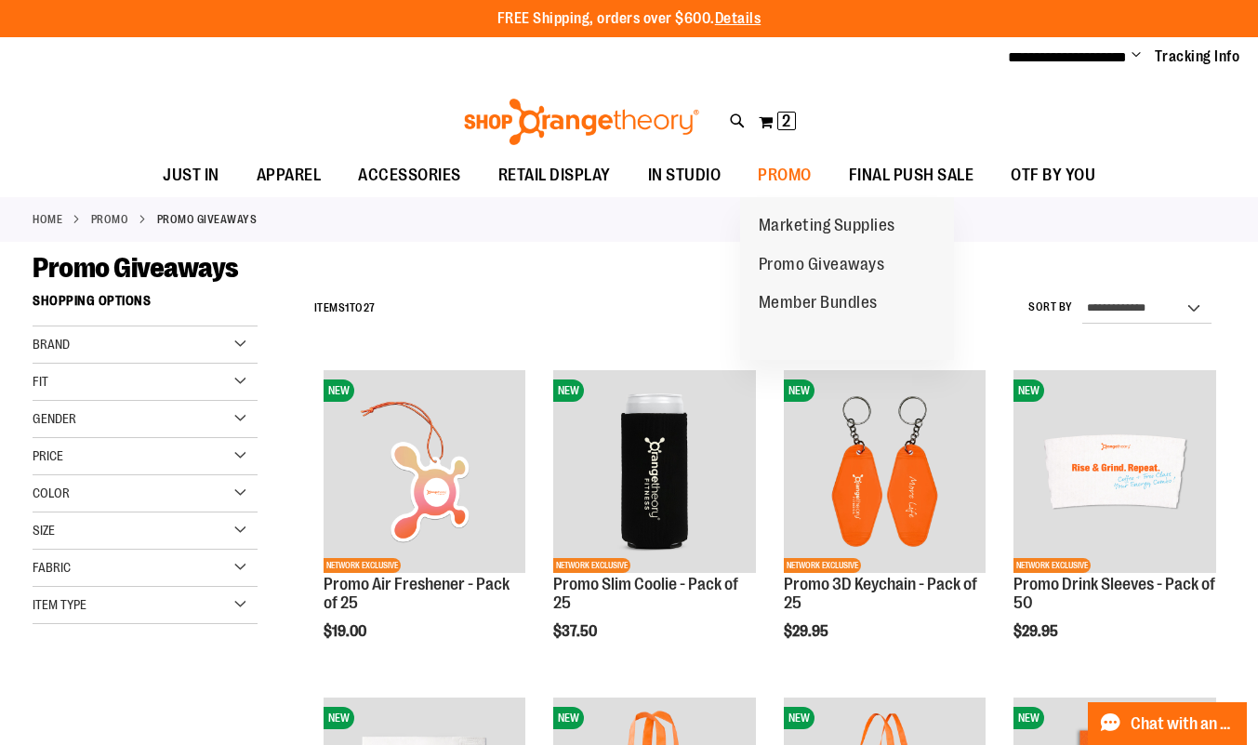
type input "**********"
click at [846, 260] on span "Promo Giveaways" at bounding box center [822, 266] width 127 height 23
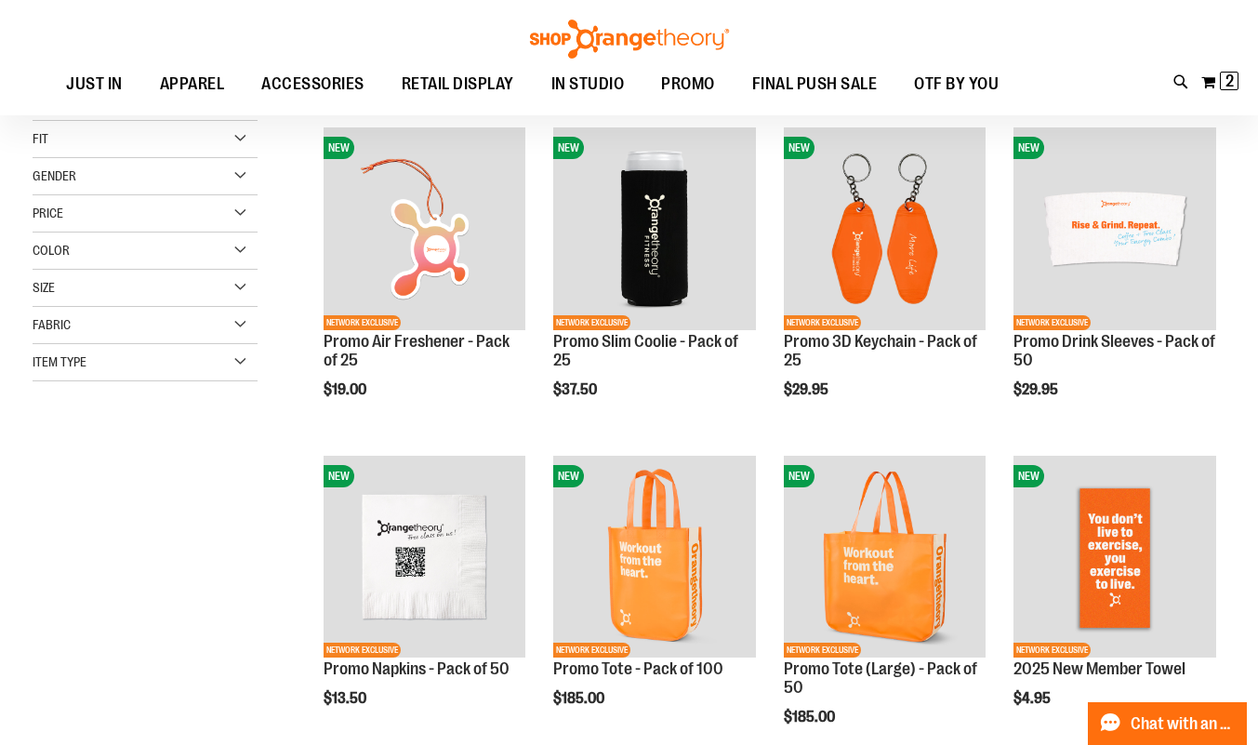
scroll to position [23, 0]
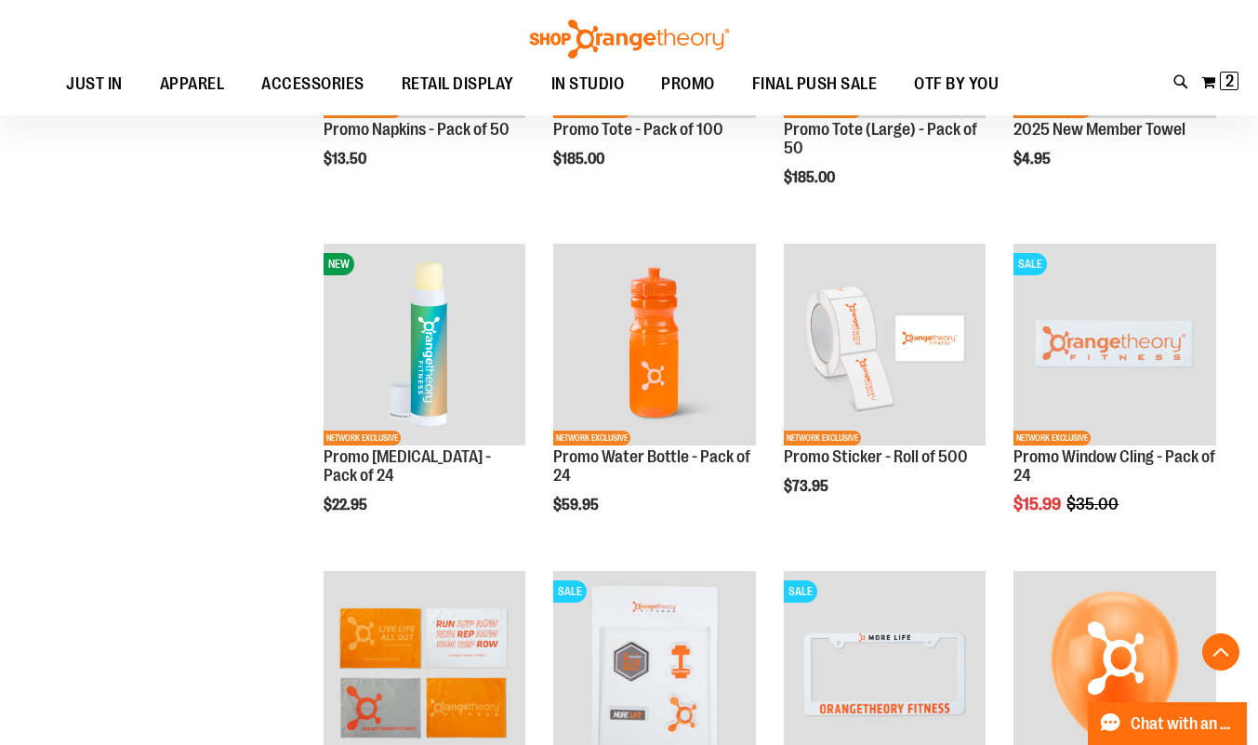
scroll to position [584, 0]
type input "**********"
click at [1233, 88] on span "2" at bounding box center [1230, 81] width 8 height 19
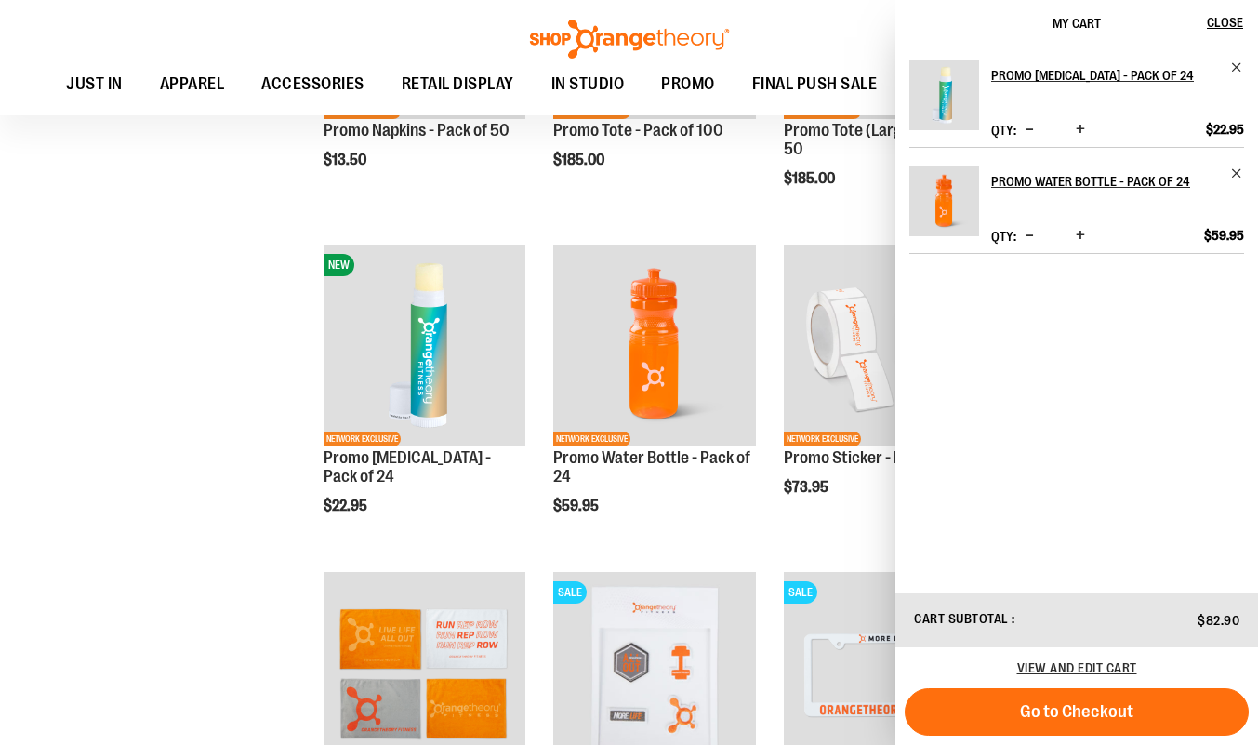
click at [108, 438] on div "**********" at bounding box center [629, 579] width 1193 height 2153
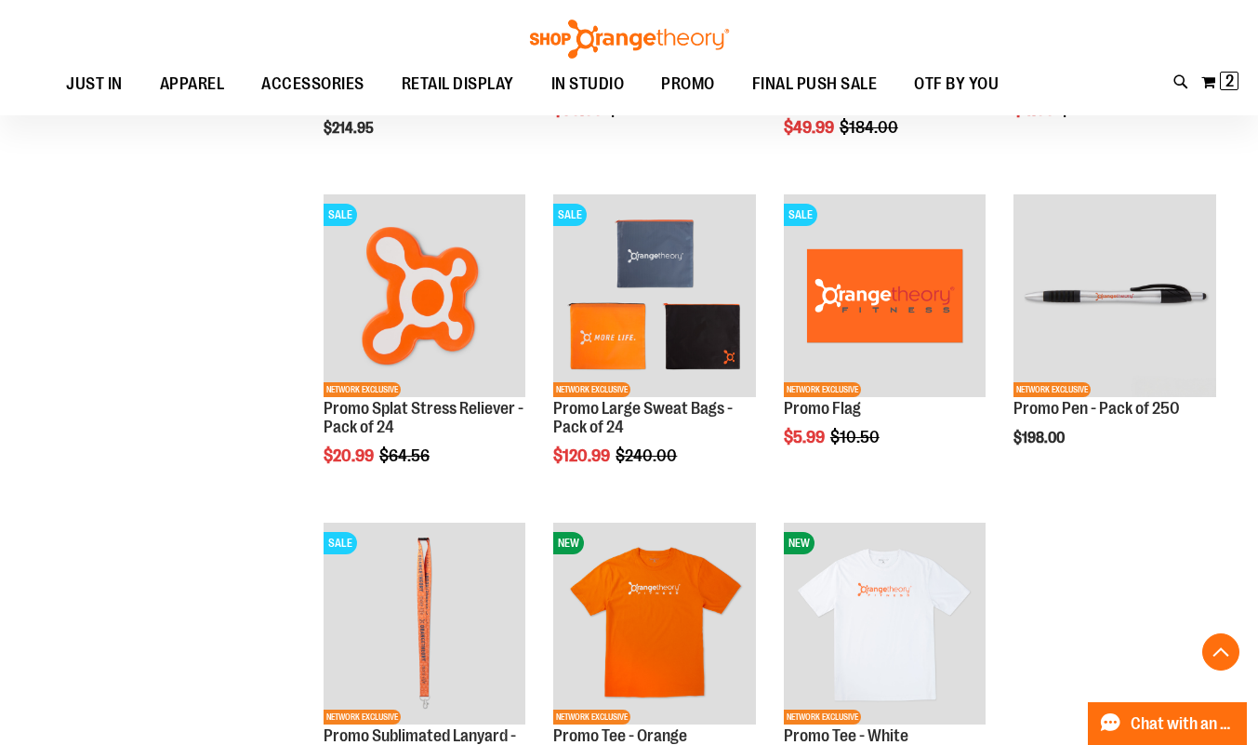
scroll to position [1615, 0]
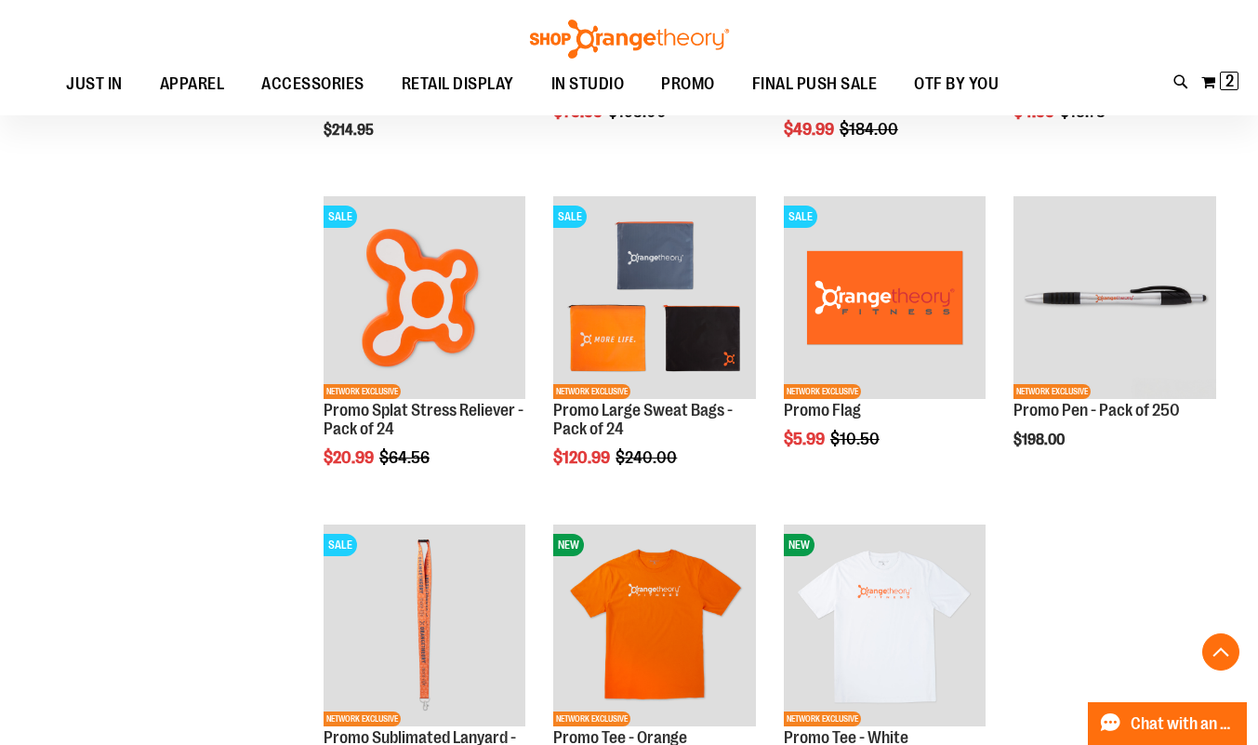
click at [361, 326] on img "product" at bounding box center [425, 297] width 203 height 203
click at [365, 520] on span "Add to Cart" at bounding box center [324, 527] width 82 height 20
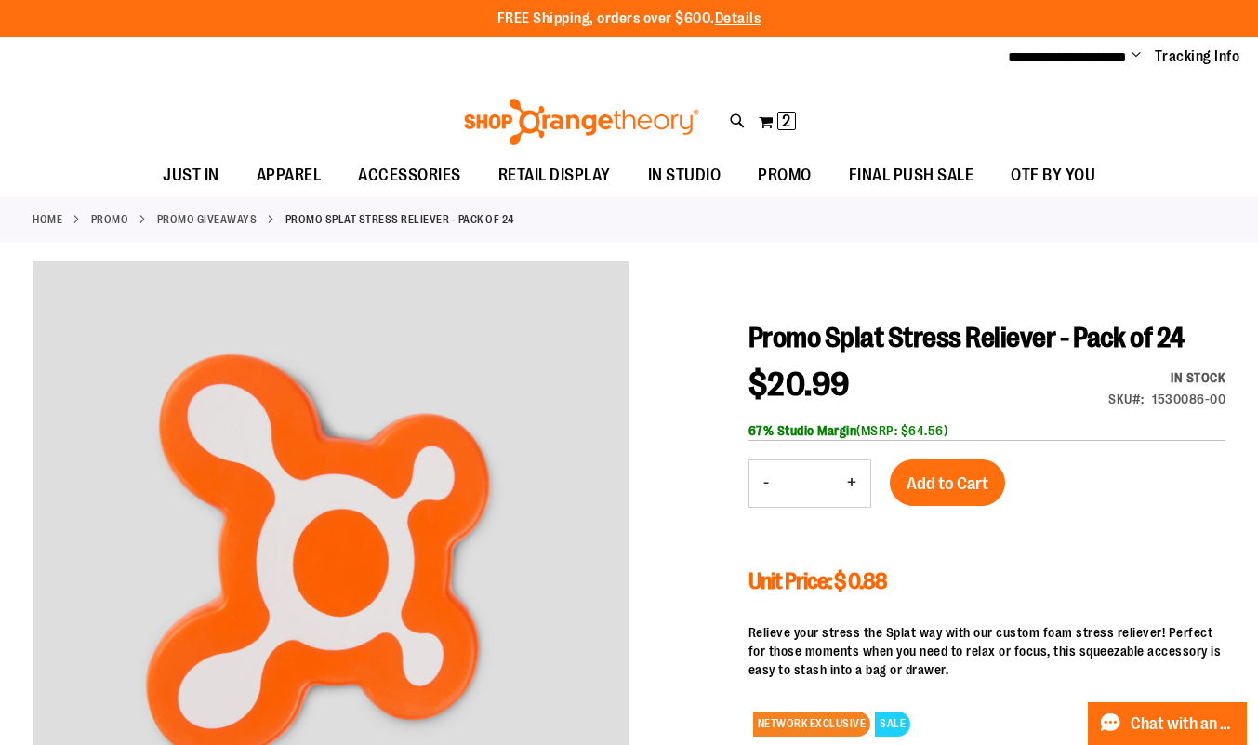
type input "**********"
click at [963, 486] on span "Add to Cart" at bounding box center [948, 483] width 82 height 20
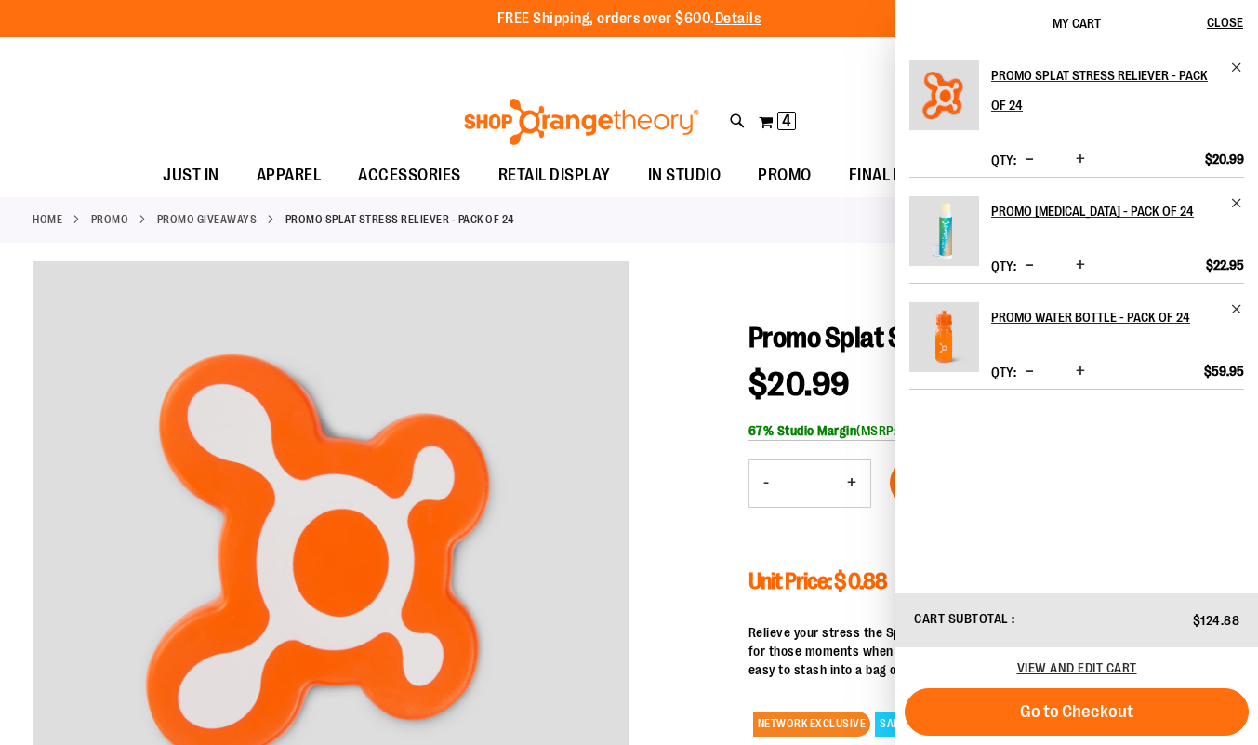
click at [1084, 264] on span "Increase product quantity" at bounding box center [1080, 265] width 9 height 19
click at [1124, 719] on span "Go to Checkout" at bounding box center [1076, 711] width 113 height 20
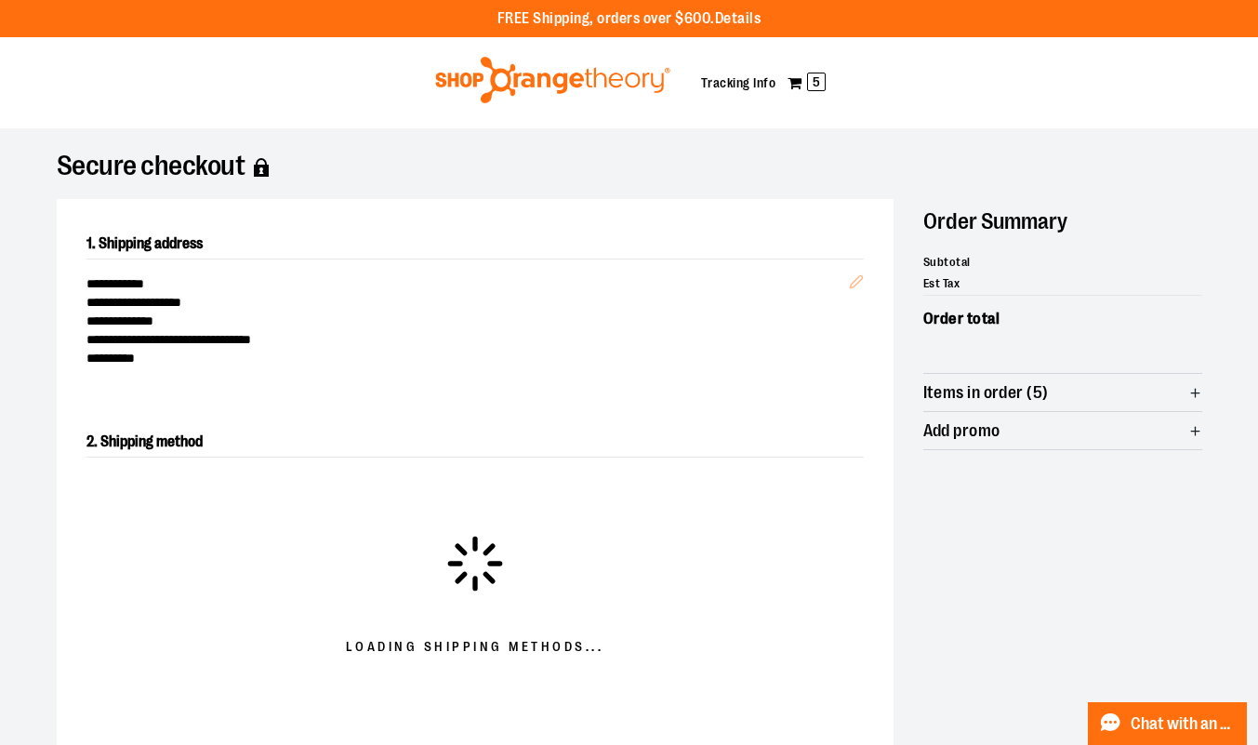
click at [553, 82] on img at bounding box center [553, 80] width 241 height 47
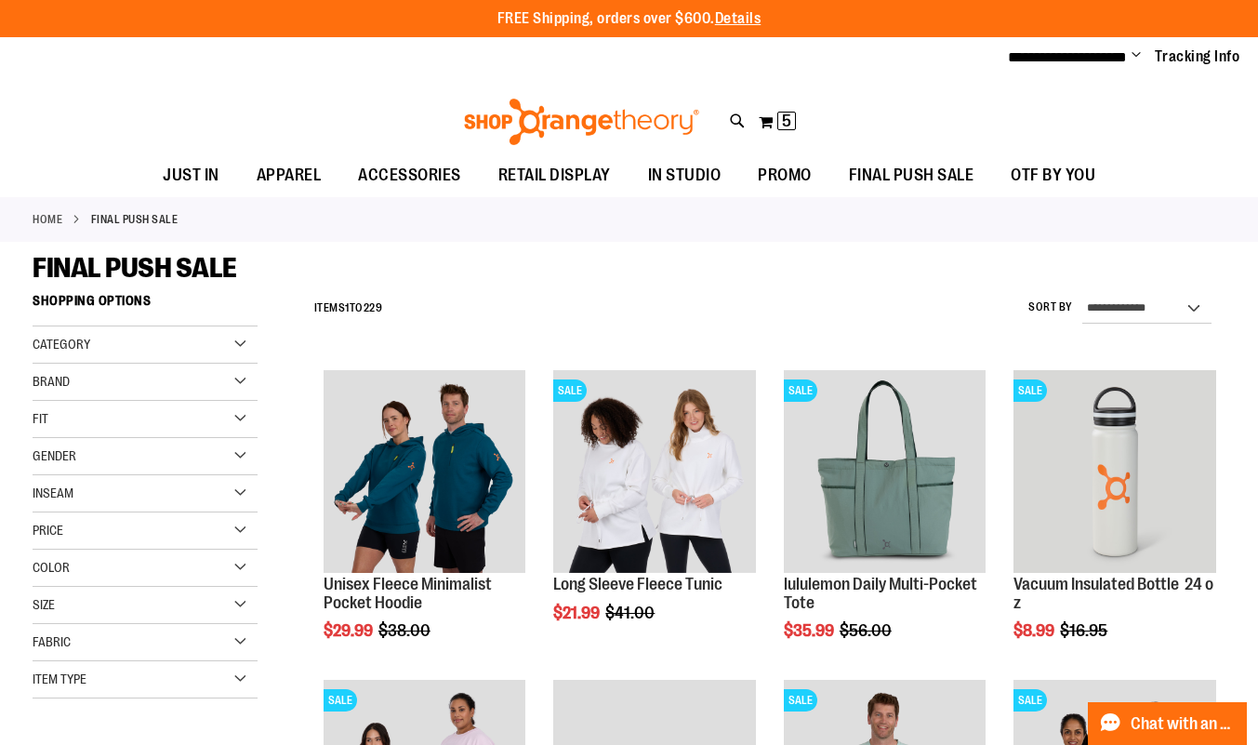
type input "**********"
click at [769, 107] on button "My Cart 5 5 items" at bounding box center [777, 122] width 39 height 30
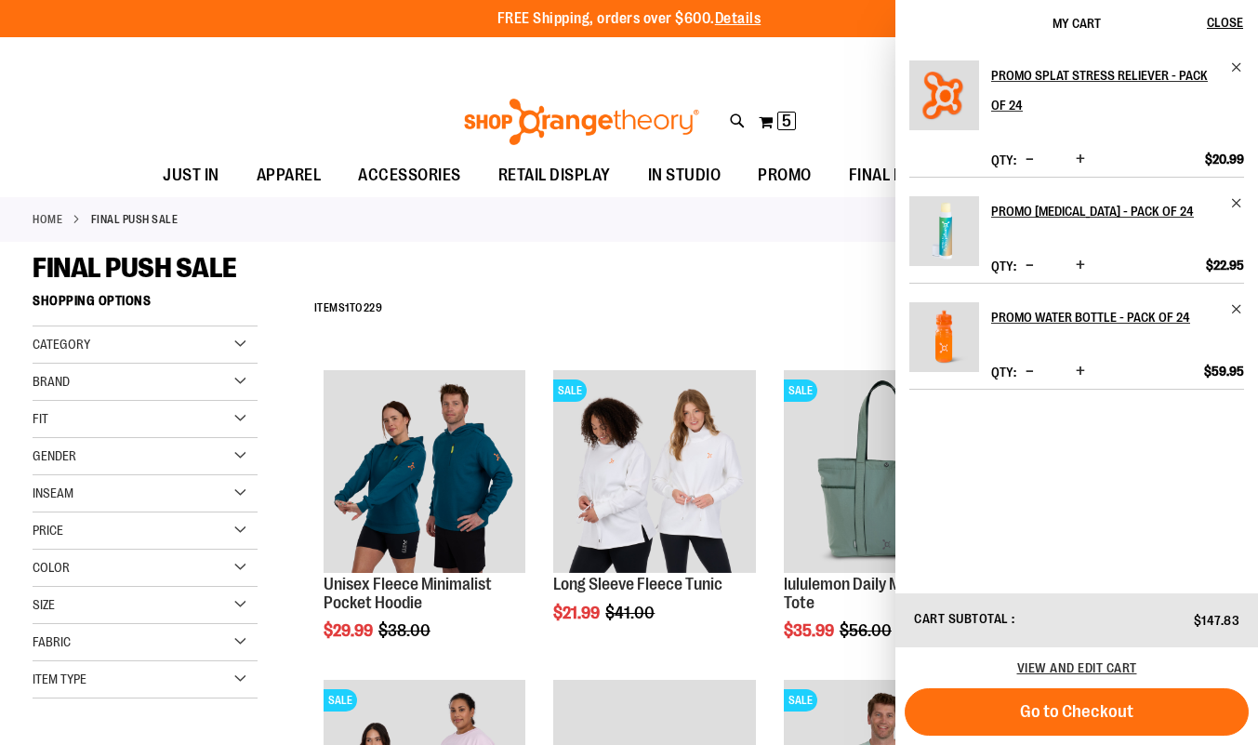
click at [97, 41] on div "**********" at bounding box center [629, 57] width 1258 height 41
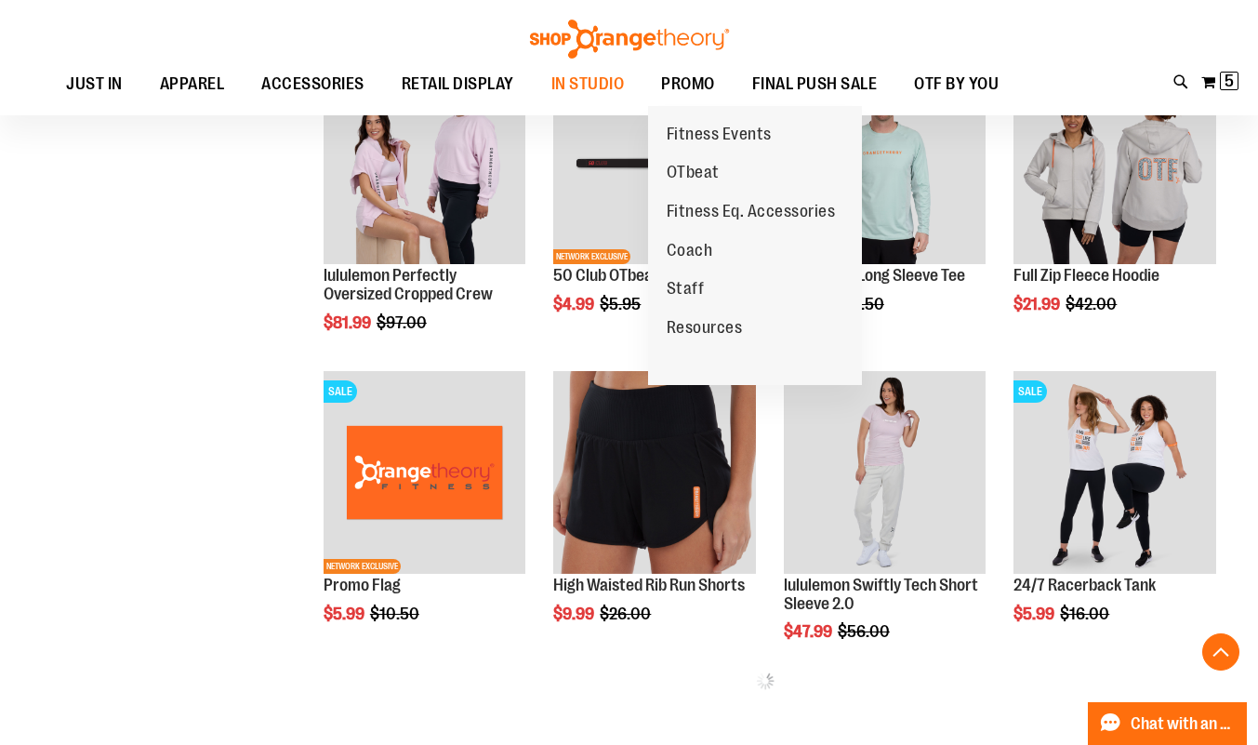
scroll to position [618, 0]
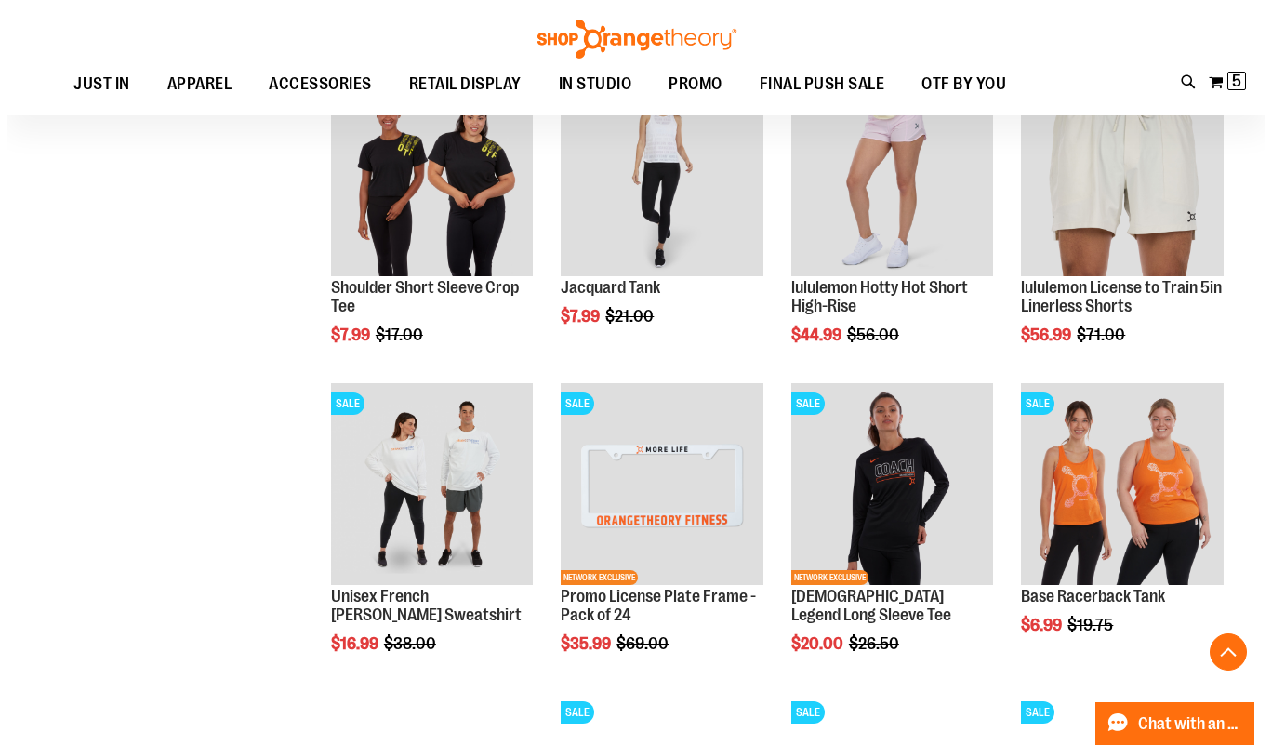
scroll to position [1842, 0]
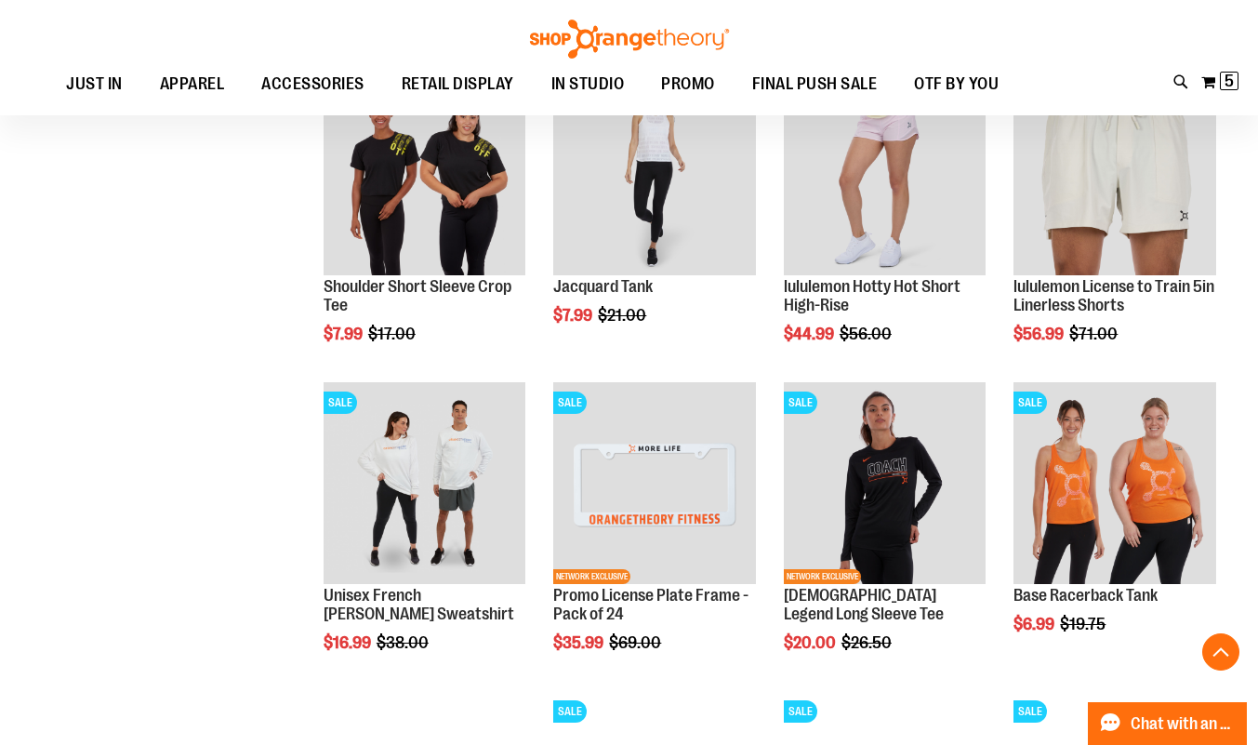
click at [1228, 85] on span "5" at bounding box center [1229, 81] width 9 height 19
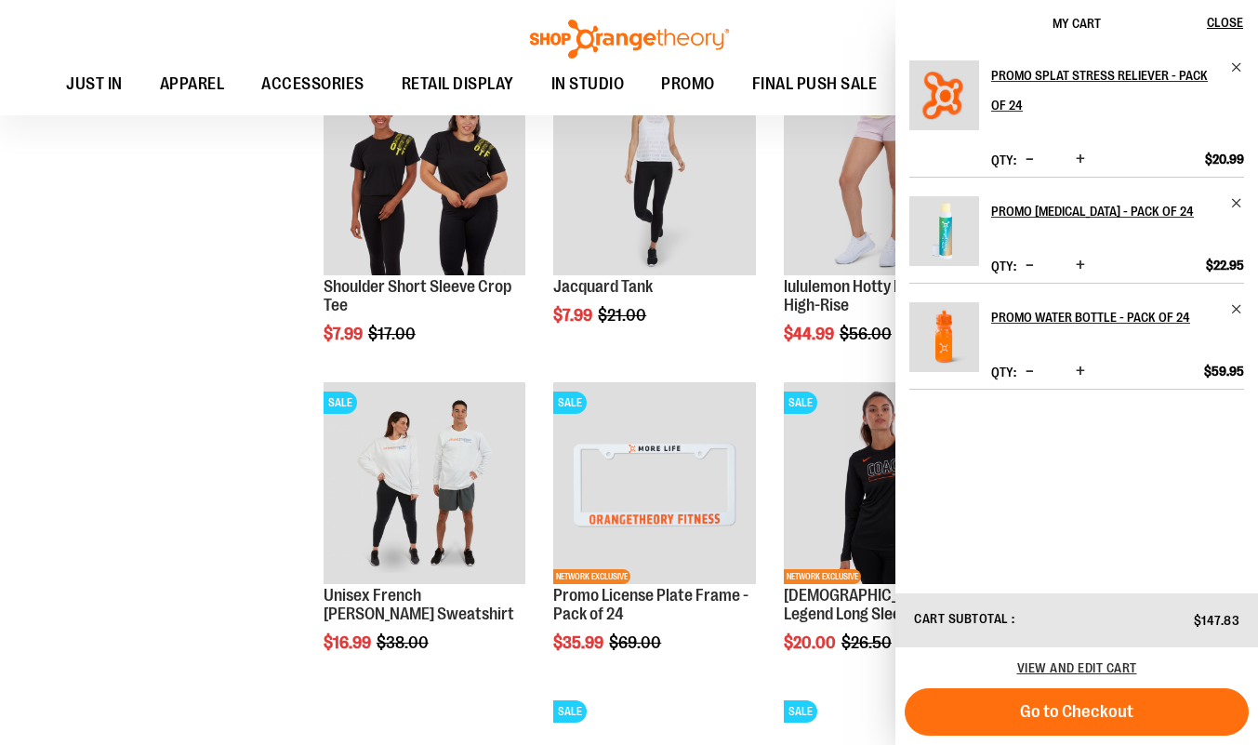
click at [1097, 700] on button "Go to Checkout" at bounding box center [1077, 711] width 344 height 47
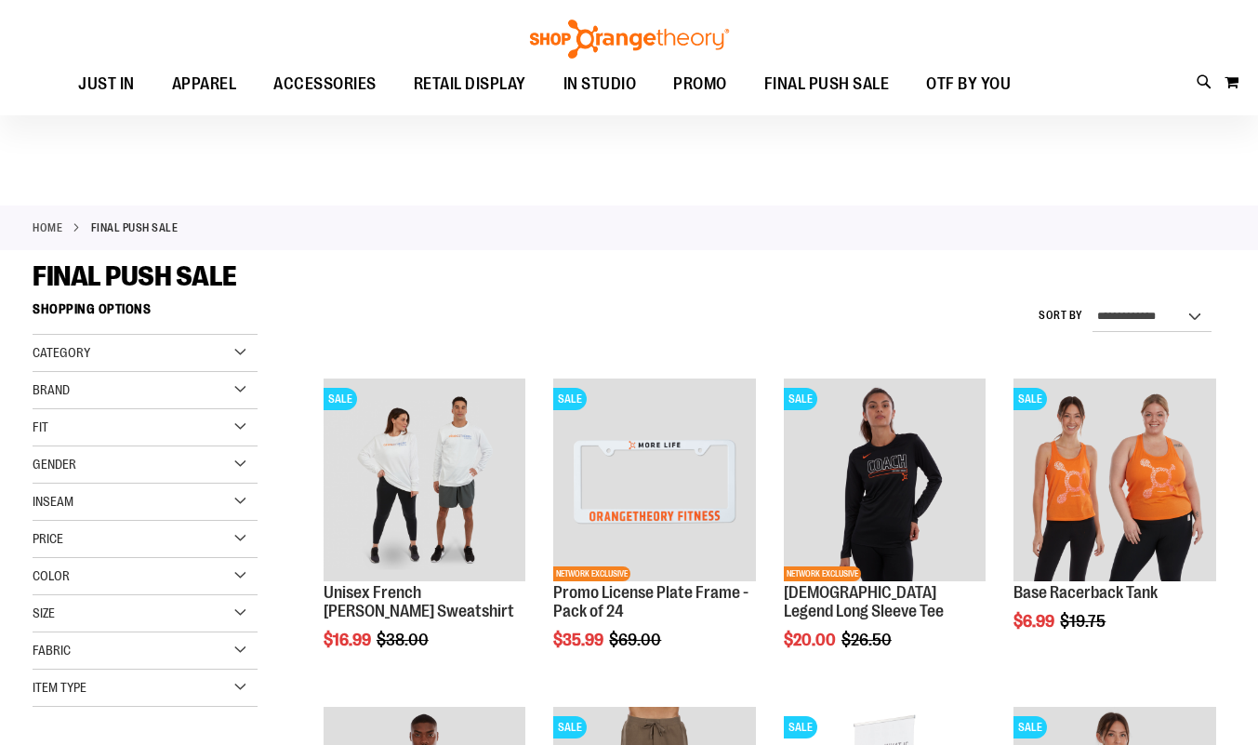
click at [396, 379] on div "Unisex French [PERSON_NAME] Sweatshirt $16.99 Regular Price $38.00 [GEOGRAPHIC_…" at bounding box center [425, 533] width 203 height 308
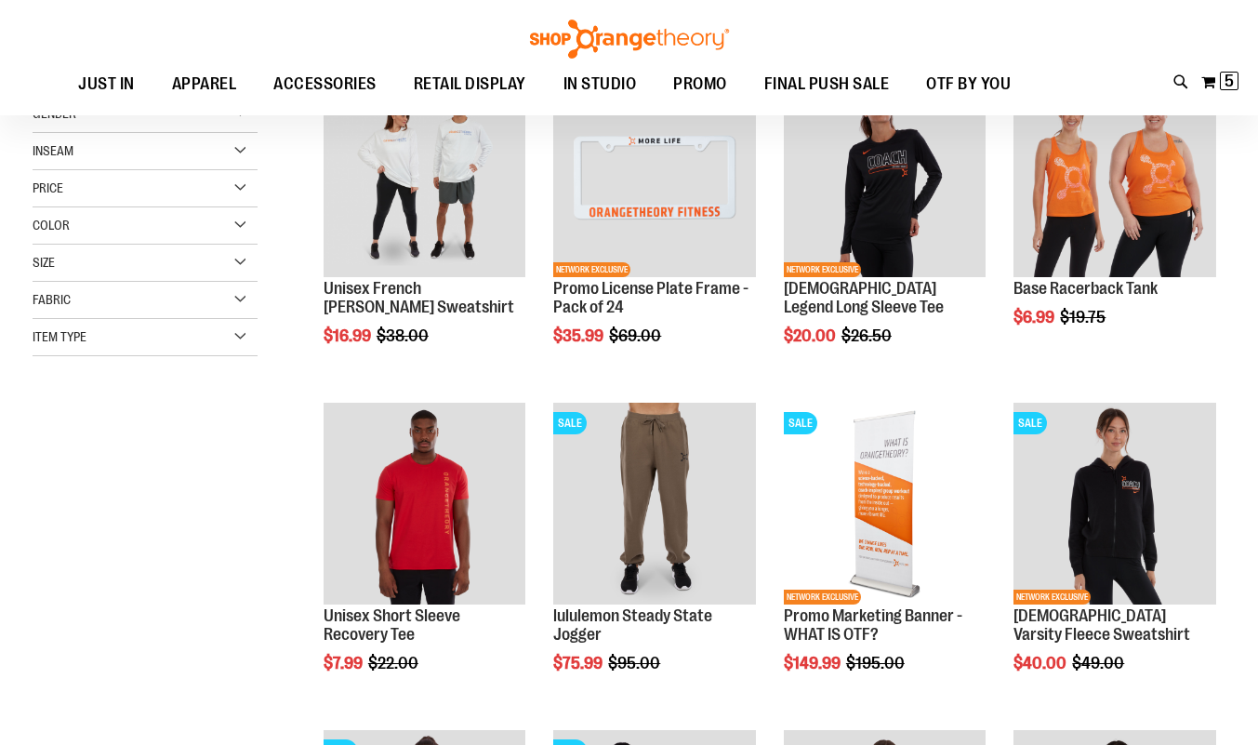
scroll to position [145, 0]
click at [375, 193] on img "product" at bounding box center [425, 175] width 203 height 203
type input "**********"
click at [444, 154] on img "product" at bounding box center [425, 175] width 203 height 203
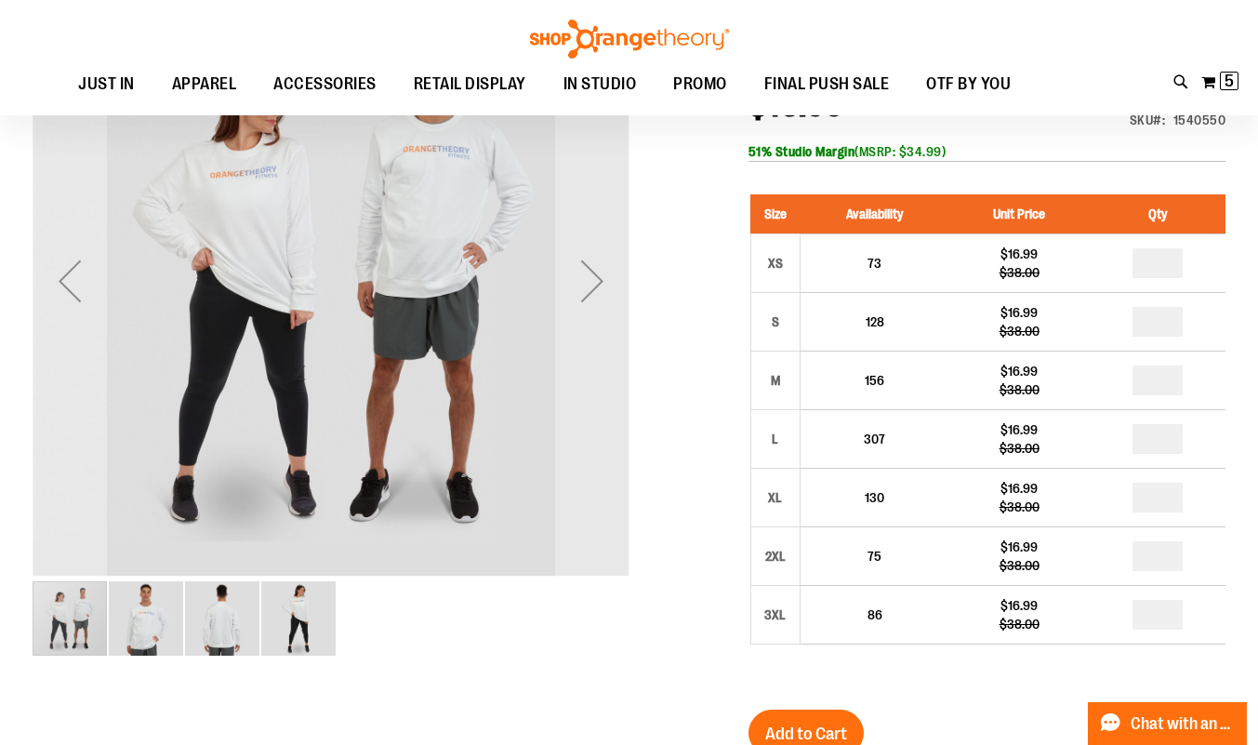
scroll to position [81, 0]
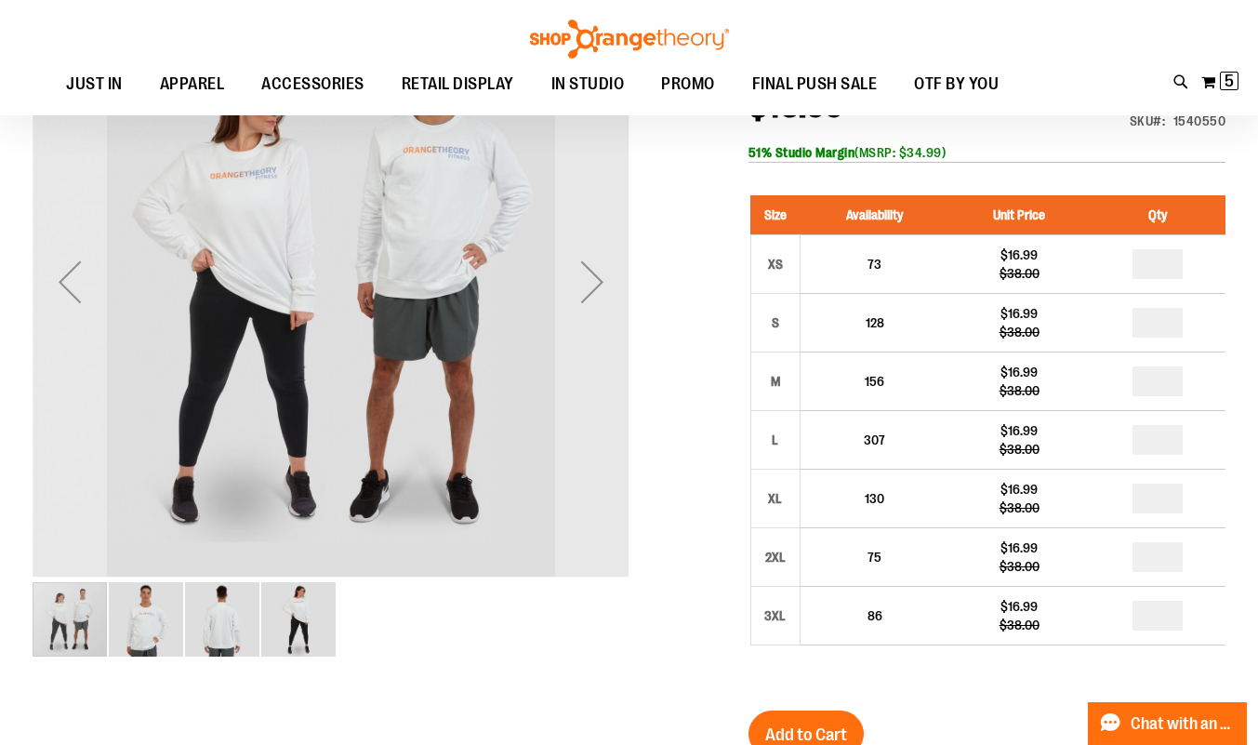
type input "**********"
click at [1165, 388] on input "number" at bounding box center [1158, 381] width 50 height 30
type input "*"
click at [797, 712] on button "Add to Cart" at bounding box center [806, 734] width 115 height 47
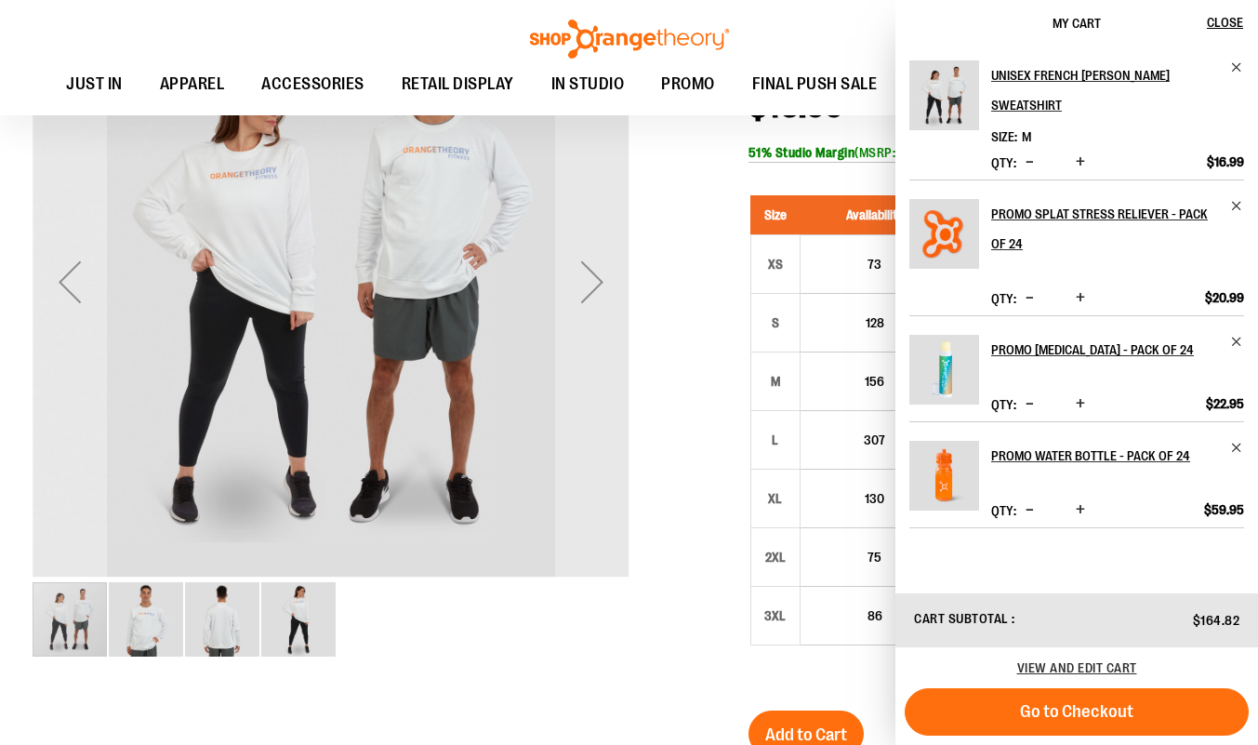
scroll to position [93, 0]
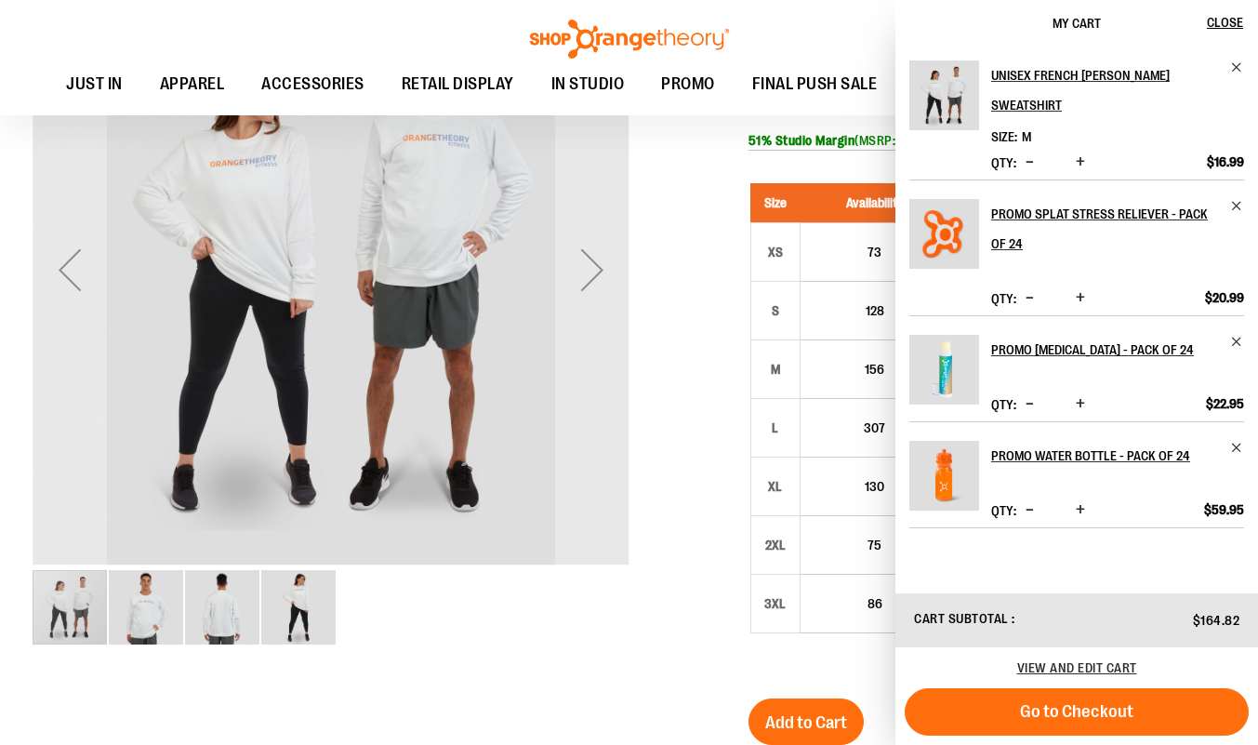
click at [1064, 721] on button "Go to Checkout" at bounding box center [1077, 711] width 344 height 47
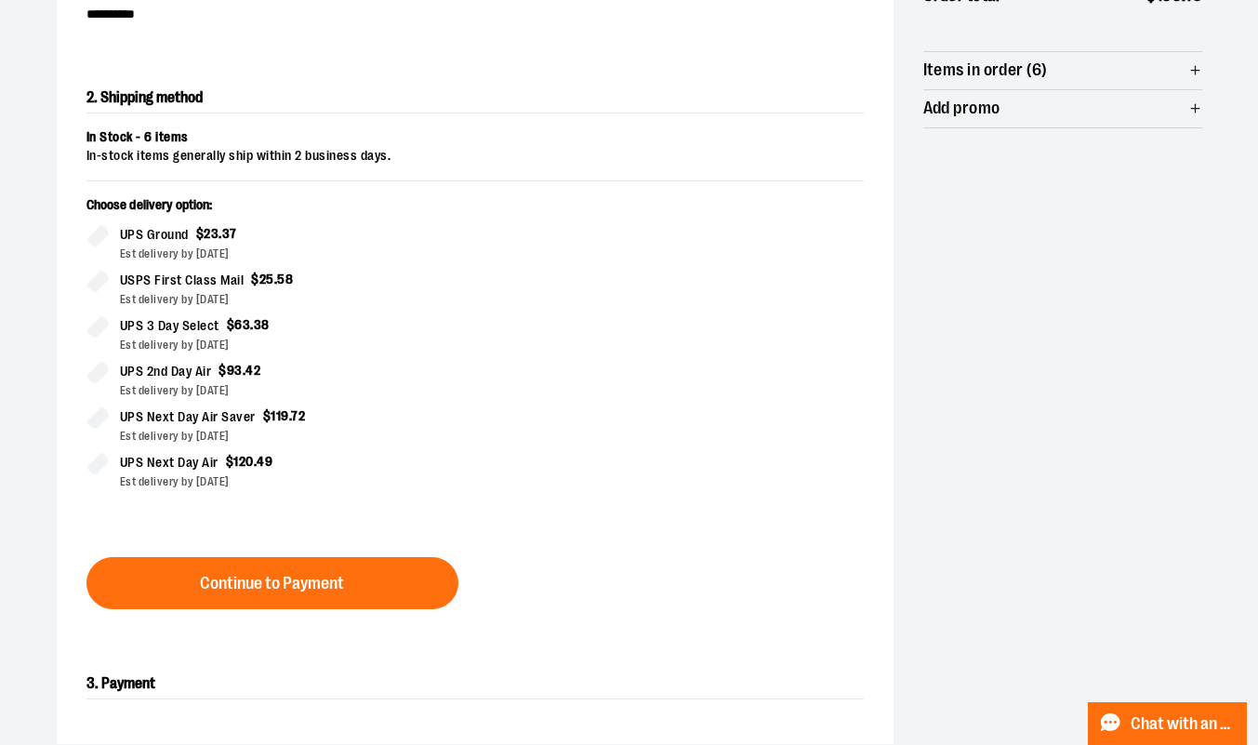
scroll to position [345, 0]
click at [286, 588] on span "Continue to Payment" at bounding box center [272, 583] width 144 height 18
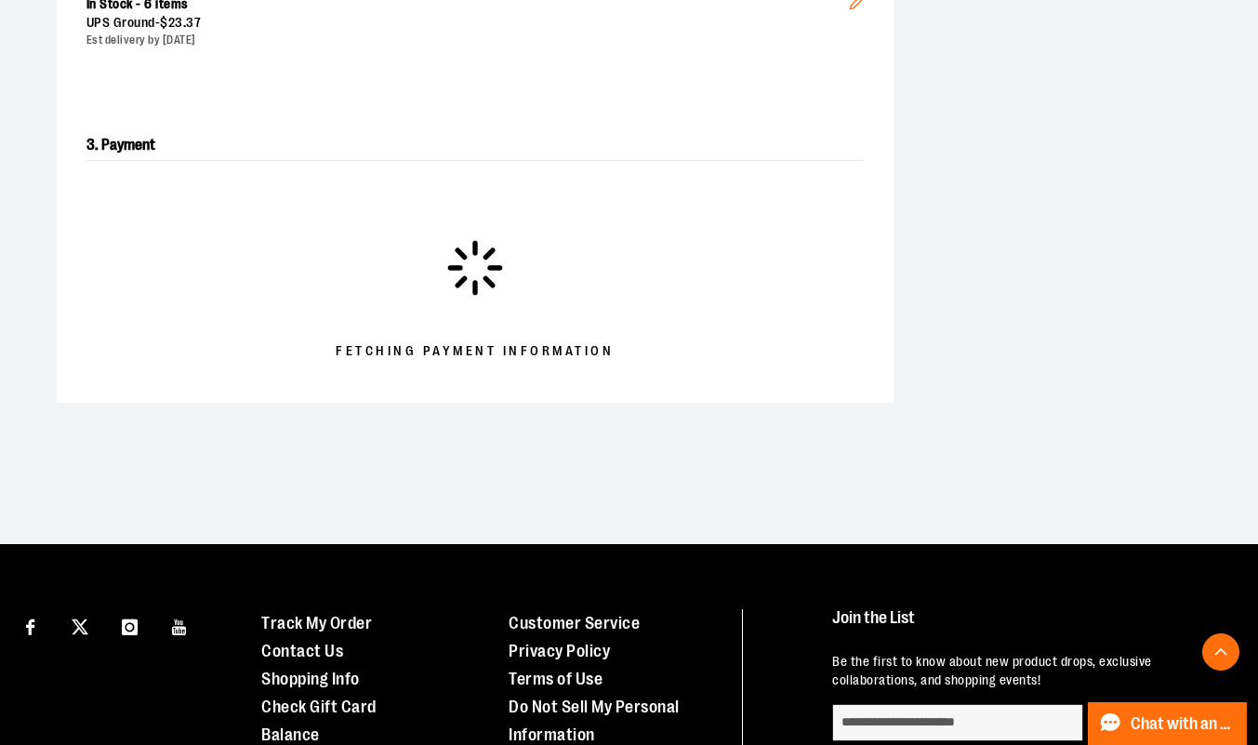
scroll to position [478, 0]
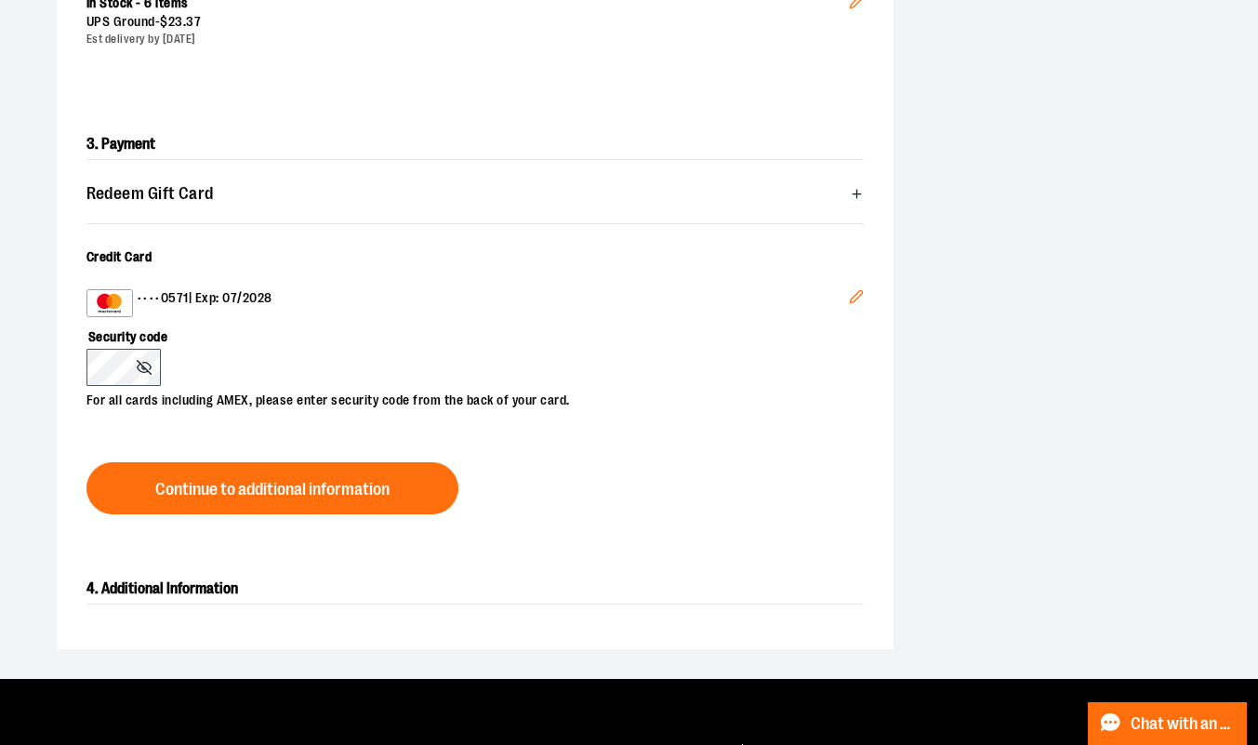
click at [855, 290] on icon "Edit" at bounding box center [856, 296] width 15 height 15
click at [234, 483] on span "Continue to additional information" at bounding box center [272, 490] width 234 height 18
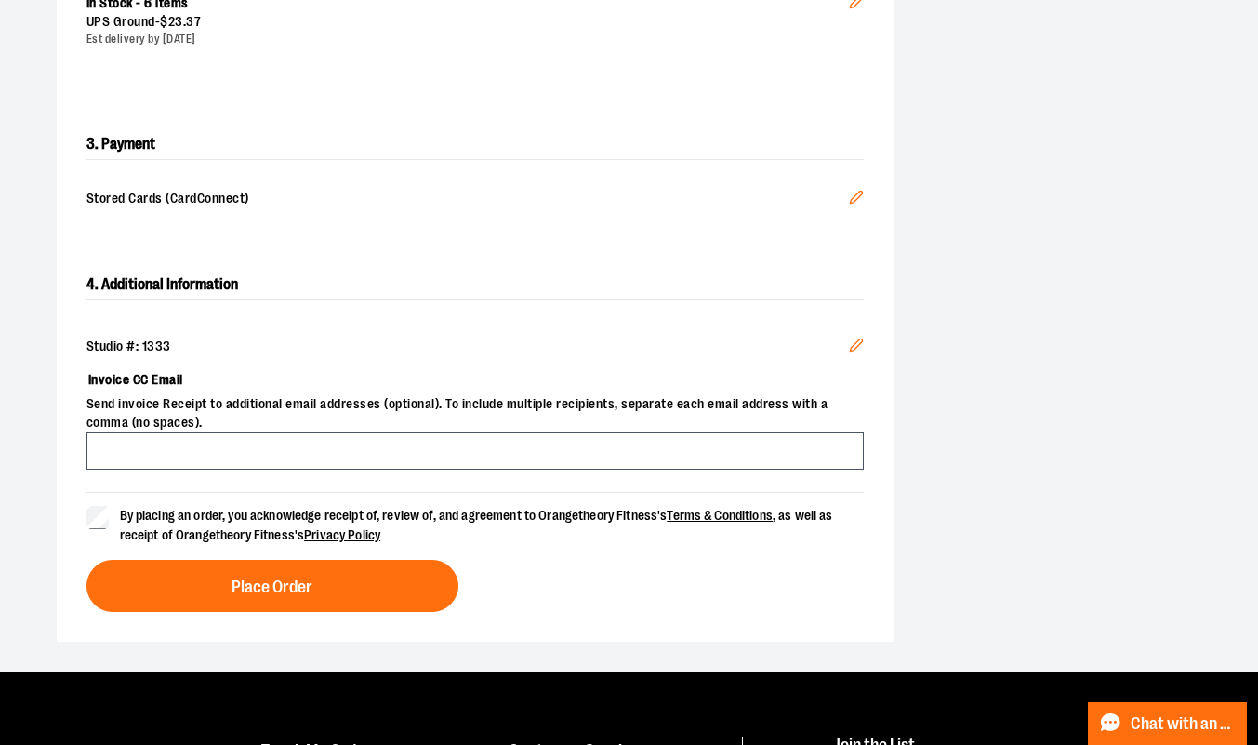
click at [113, 592] on button "Place Order" at bounding box center [273, 586] width 372 height 52
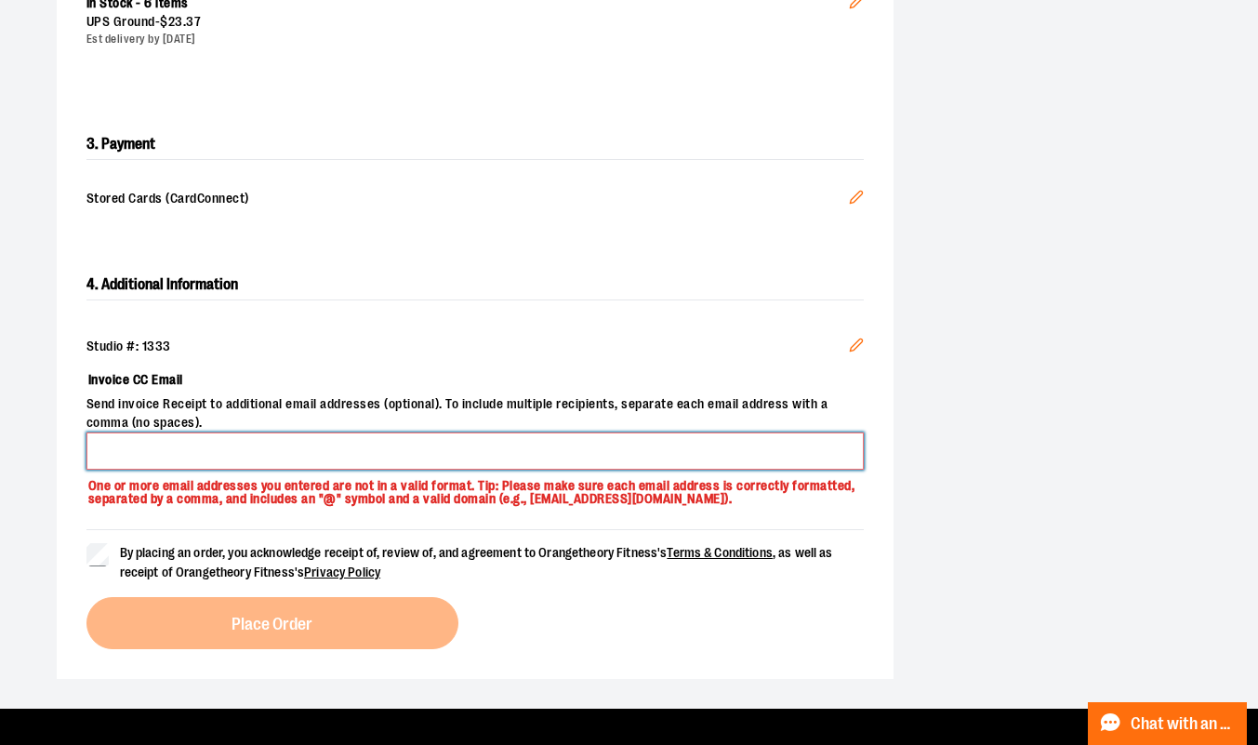
click at [111, 450] on input "Invoice CC Email" at bounding box center [476, 451] width 778 height 37
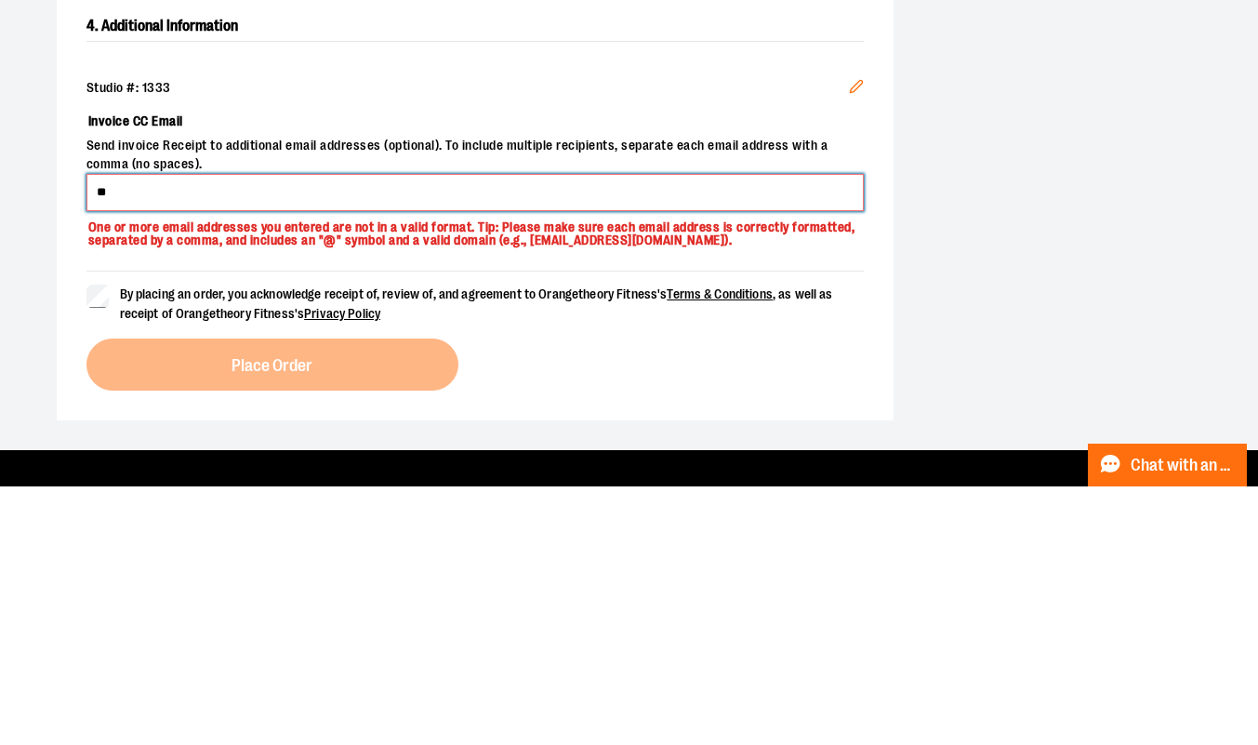
type input "*"
type input "**********"
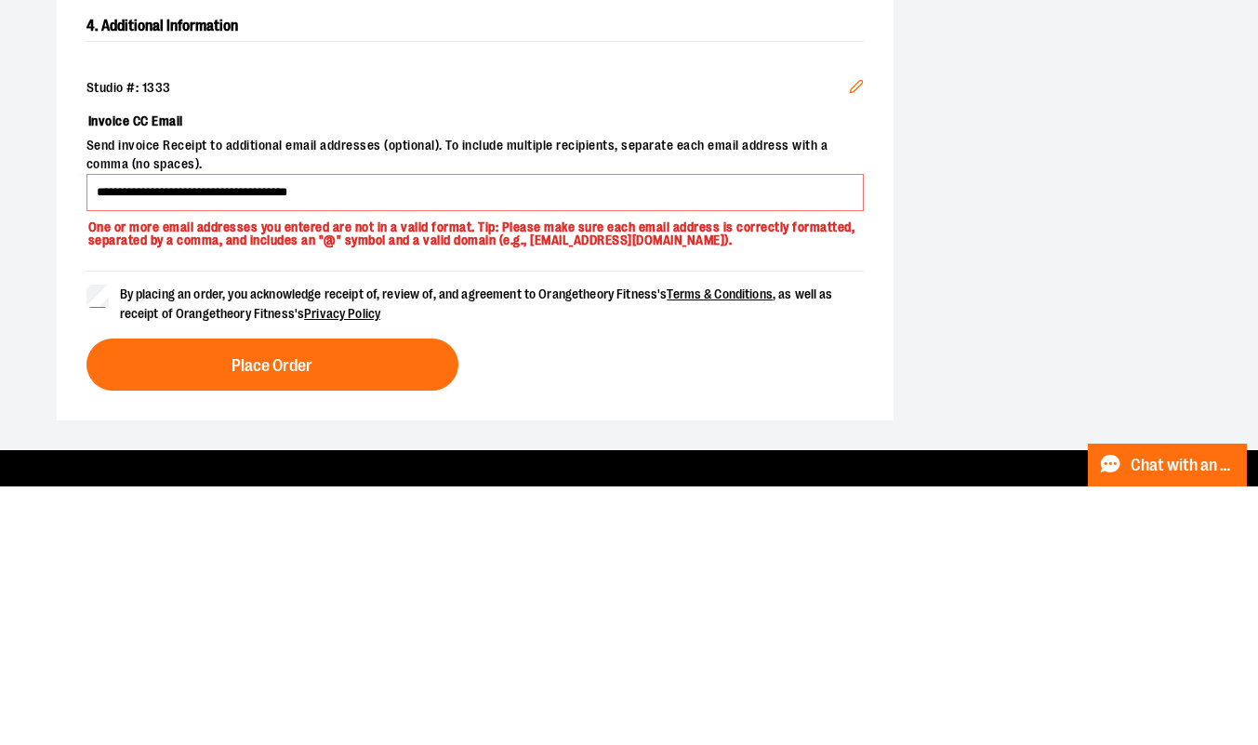
click at [217, 609] on button "Place Order" at bounding box center [273, 623] width 372 height 52
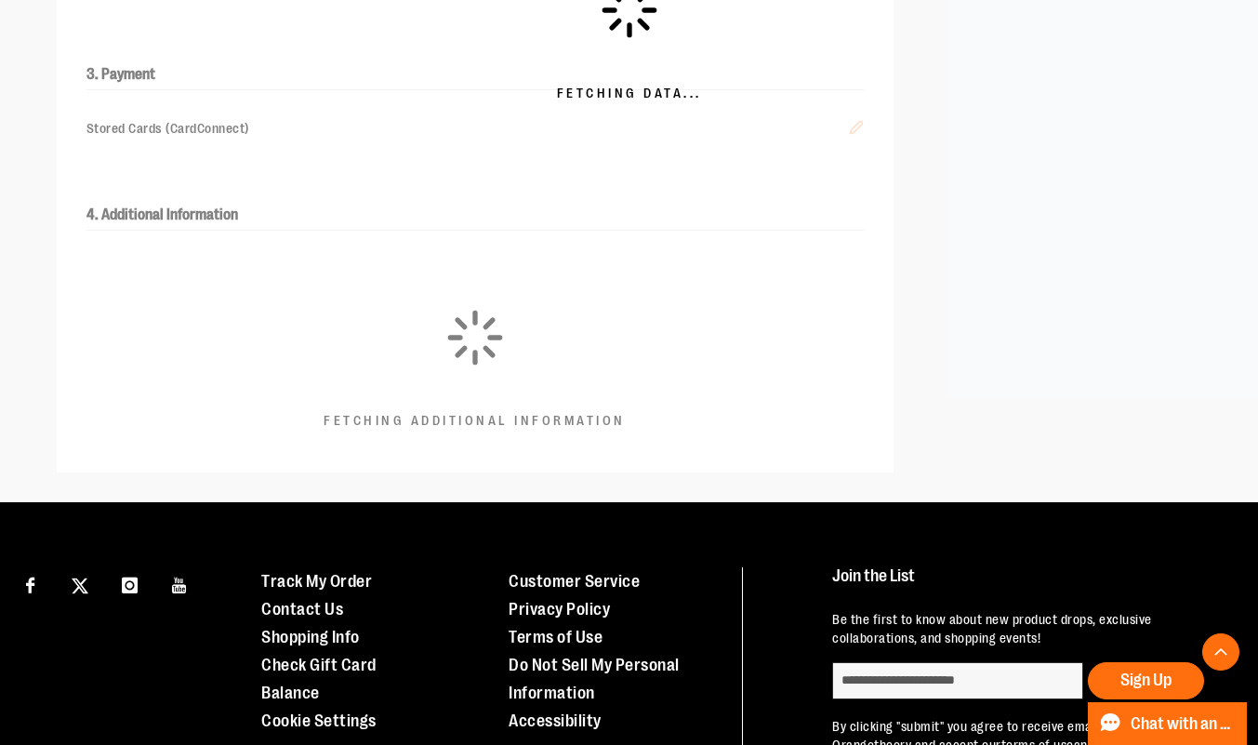
scroll to position [0, 0]
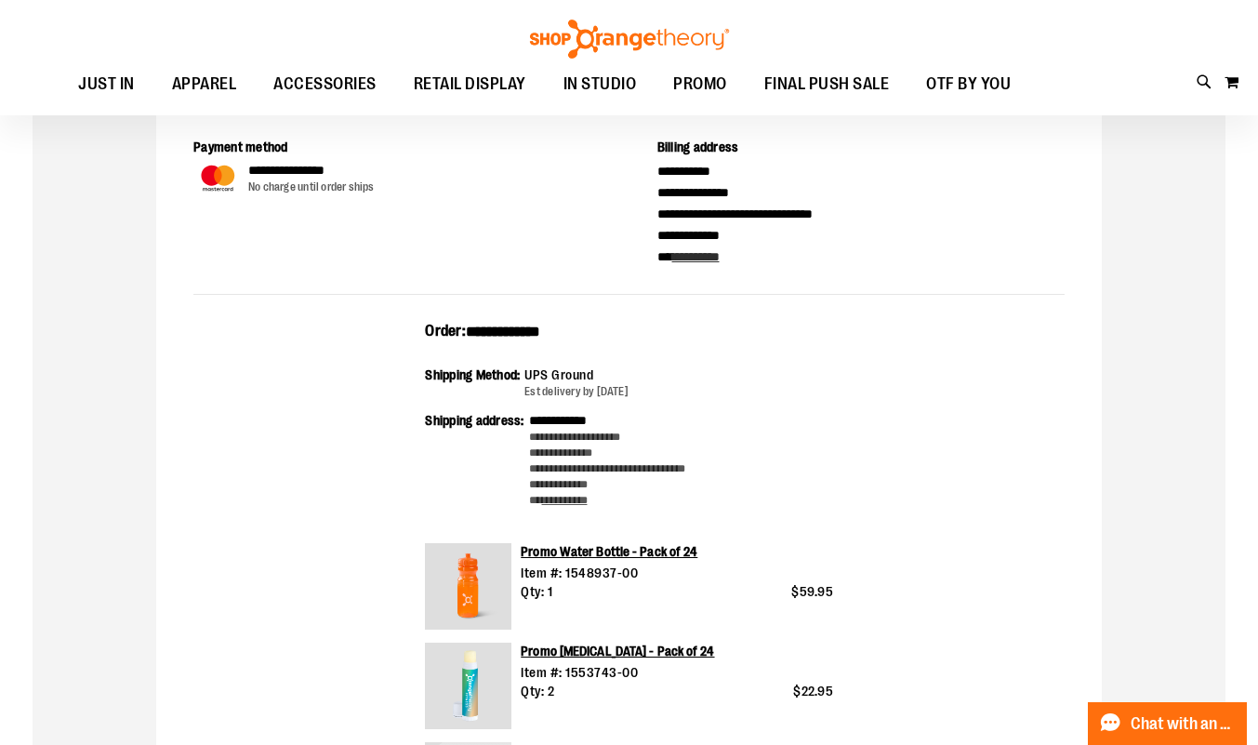
scroll to position [69, 0]
